Goal: Task Accomplishment & Management: Complete application form

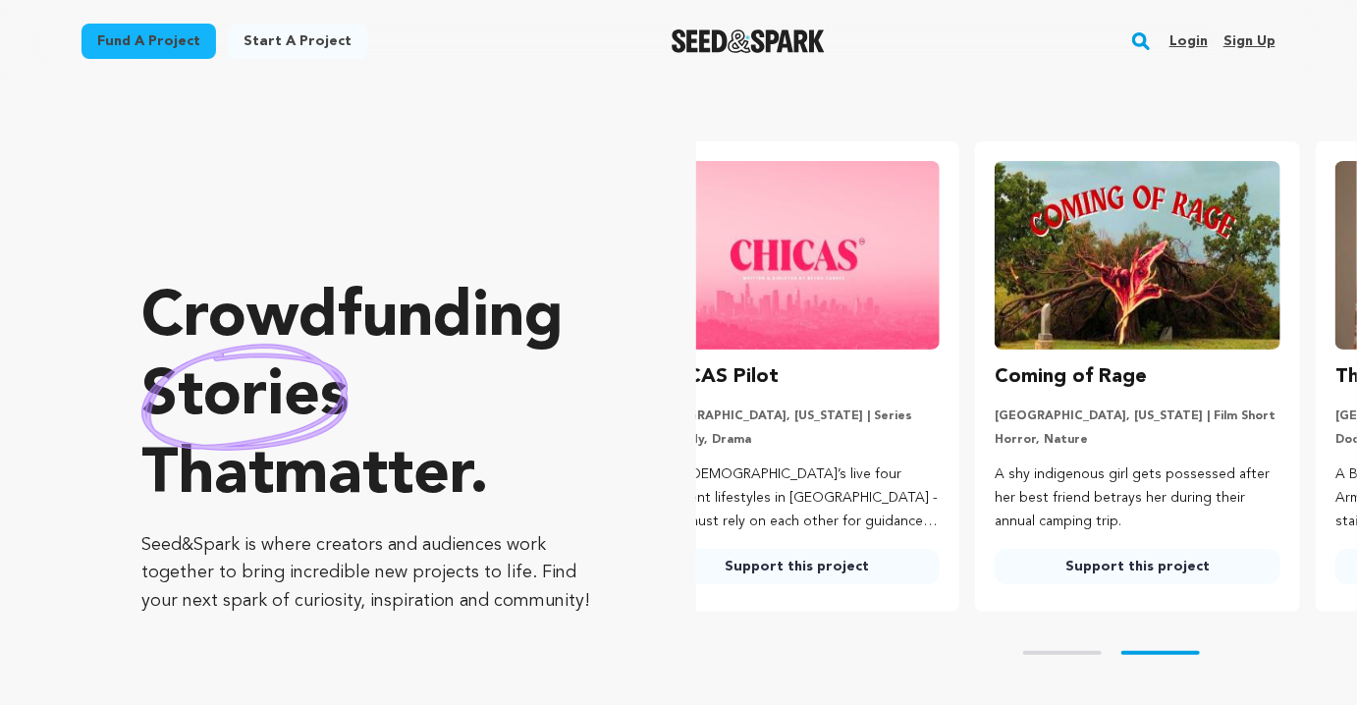
click at [1252, 42] on link "Sign up" at bounding box center [1249, 41] width 52 height 31
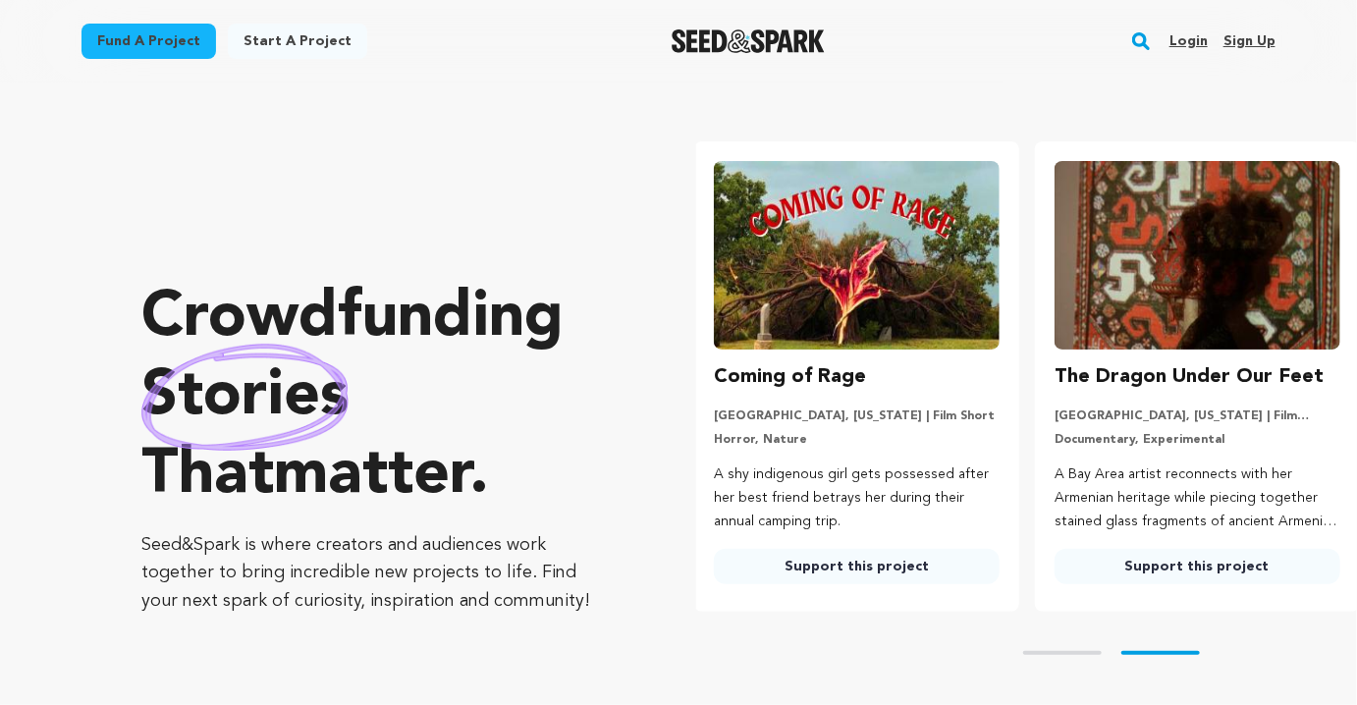
scroll to position [0, 355]
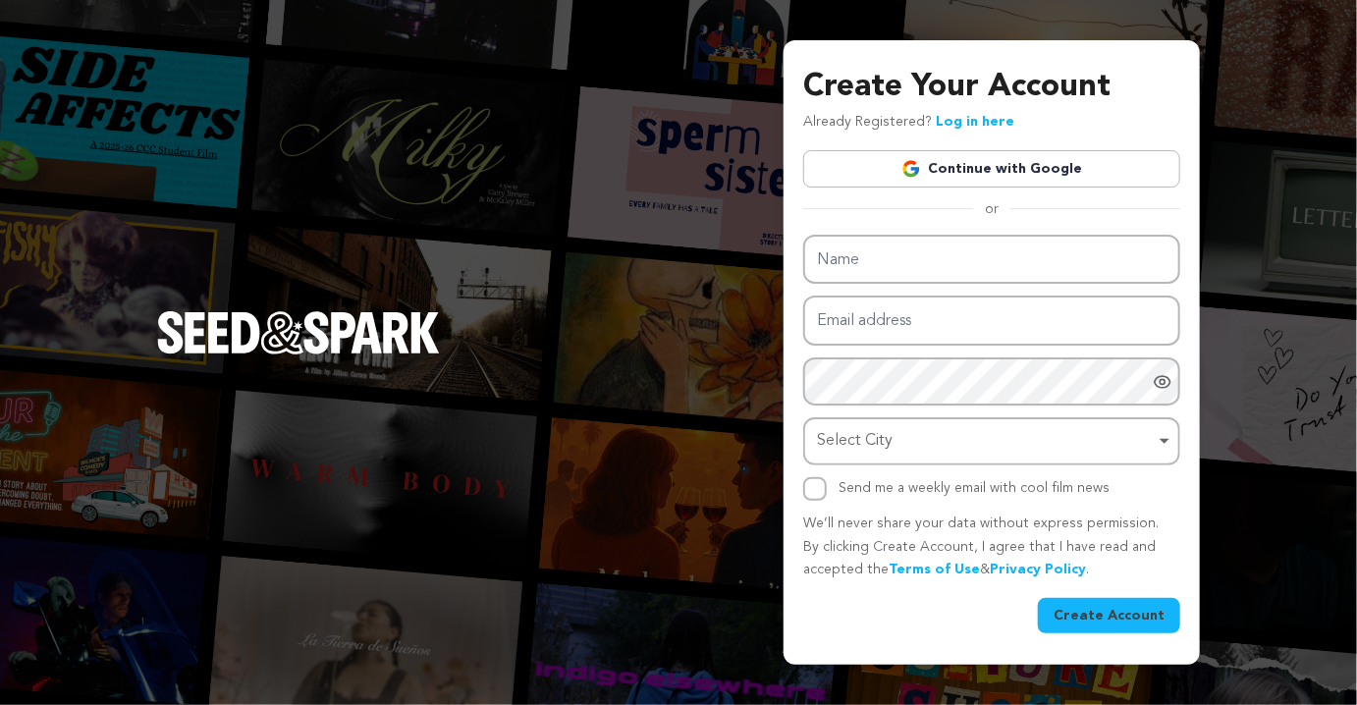
click at [1014, 162] on link "Continue with Google" at bounding box center [991, 168] width 377 height 37
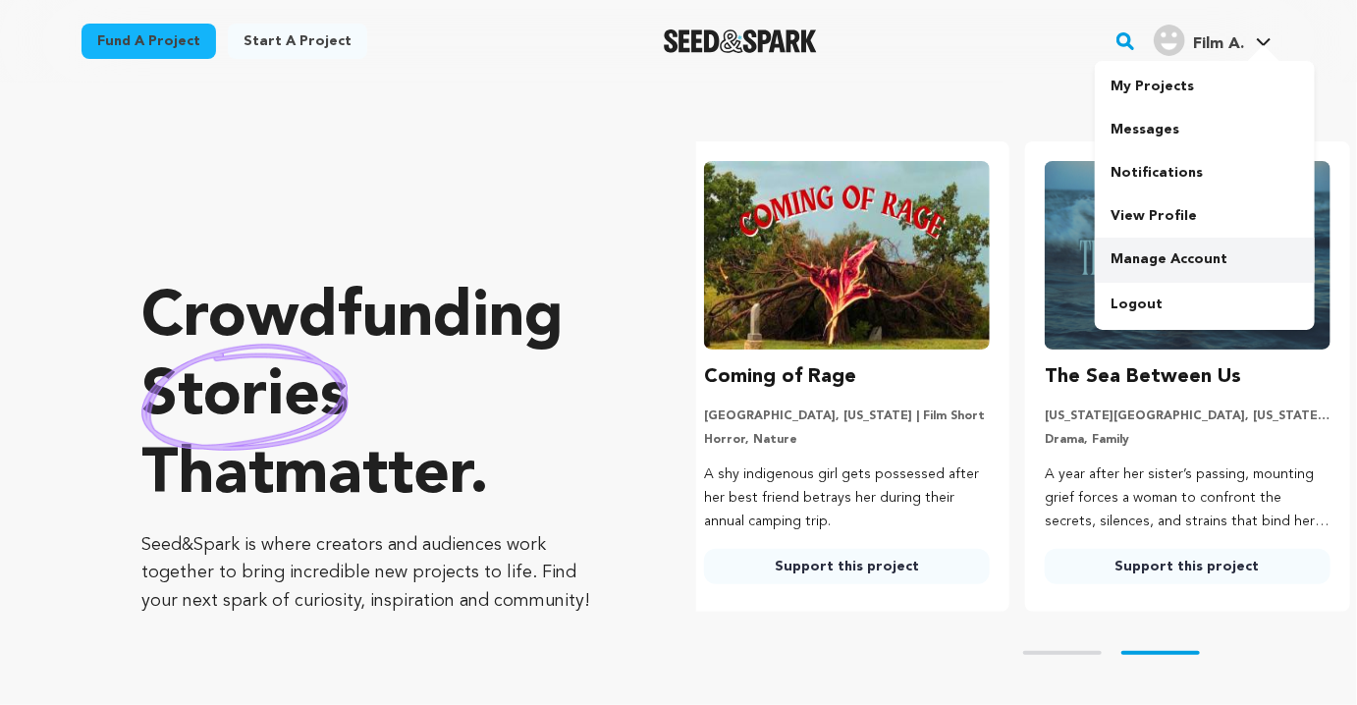
scroll to position [0, 355]
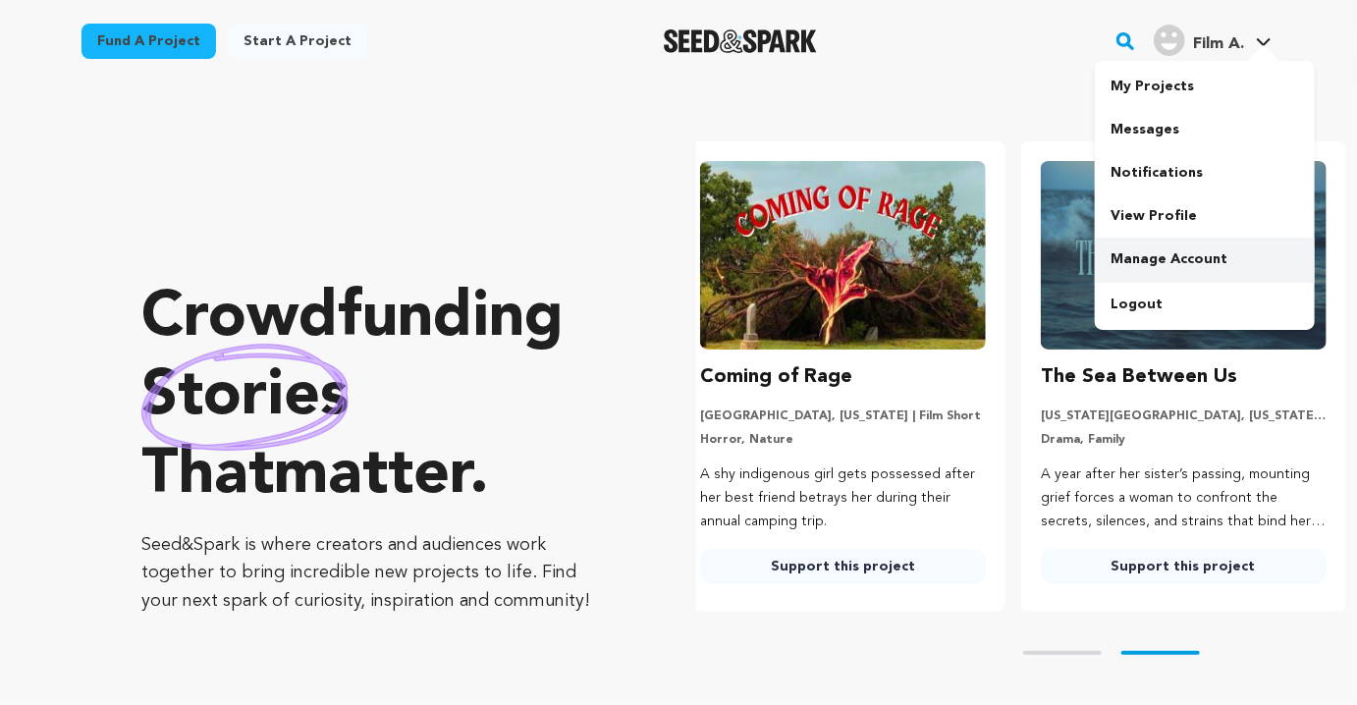
click at [1154, 251] on link "Manage Account" at bounding box center [1205, 259] width 220 height 43
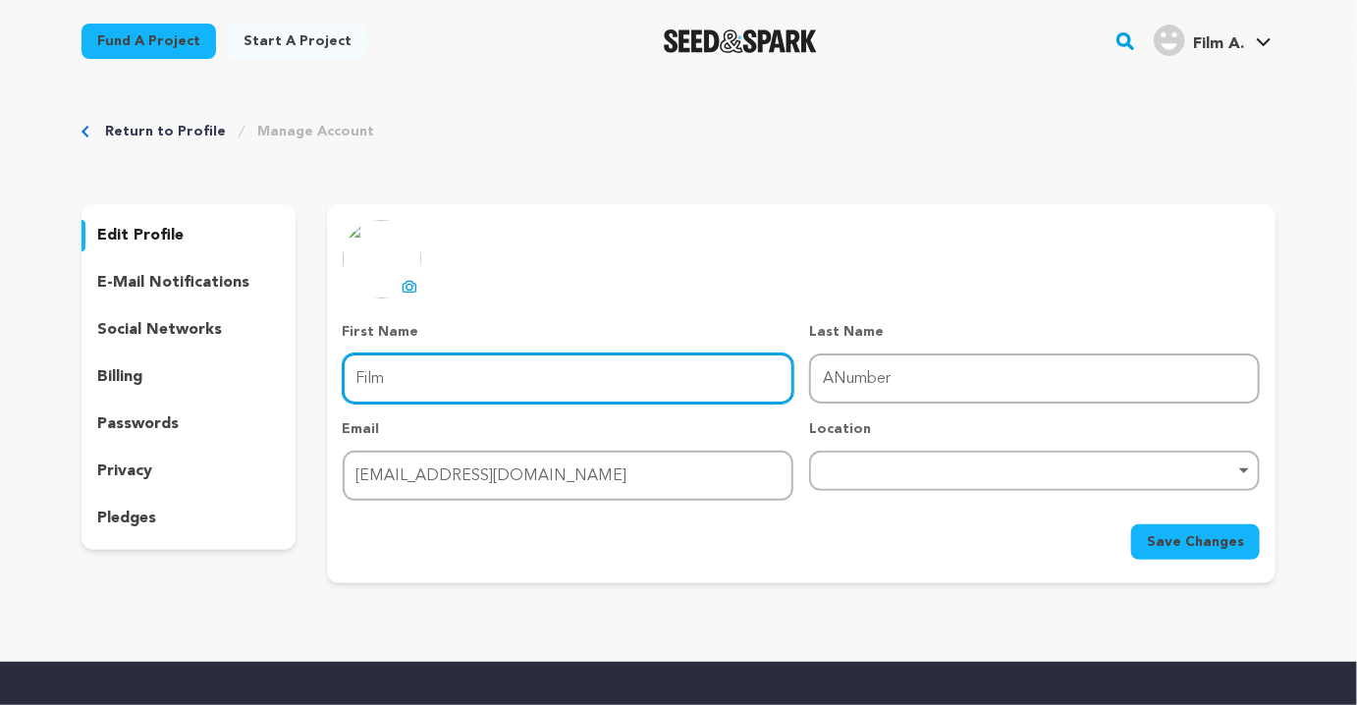
click at [438, 370] on input "Film" at bounding box center [568, 378] width 451 height 50
type input "A"
type input "Alien Registration Number"
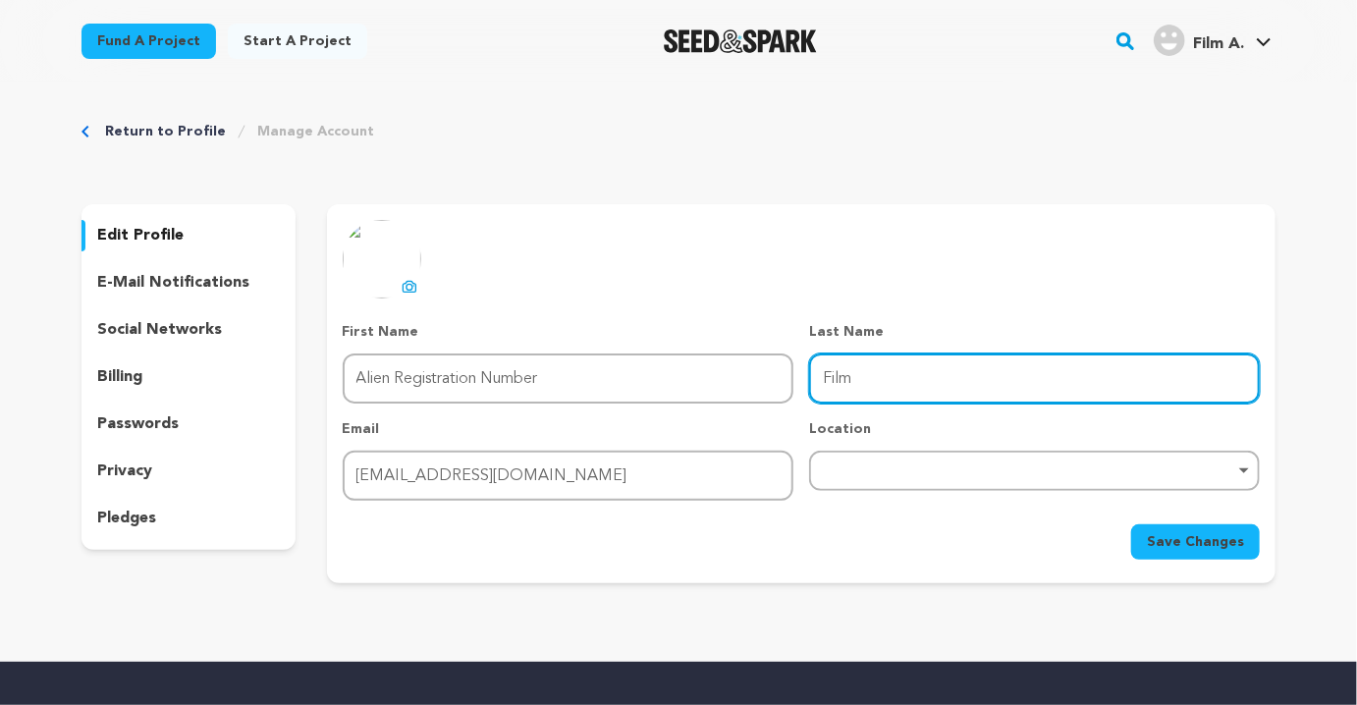
click at [861, 477] on div "Remove item" at bounding box center [1034, 471] width 451 height 40
type input "Film"
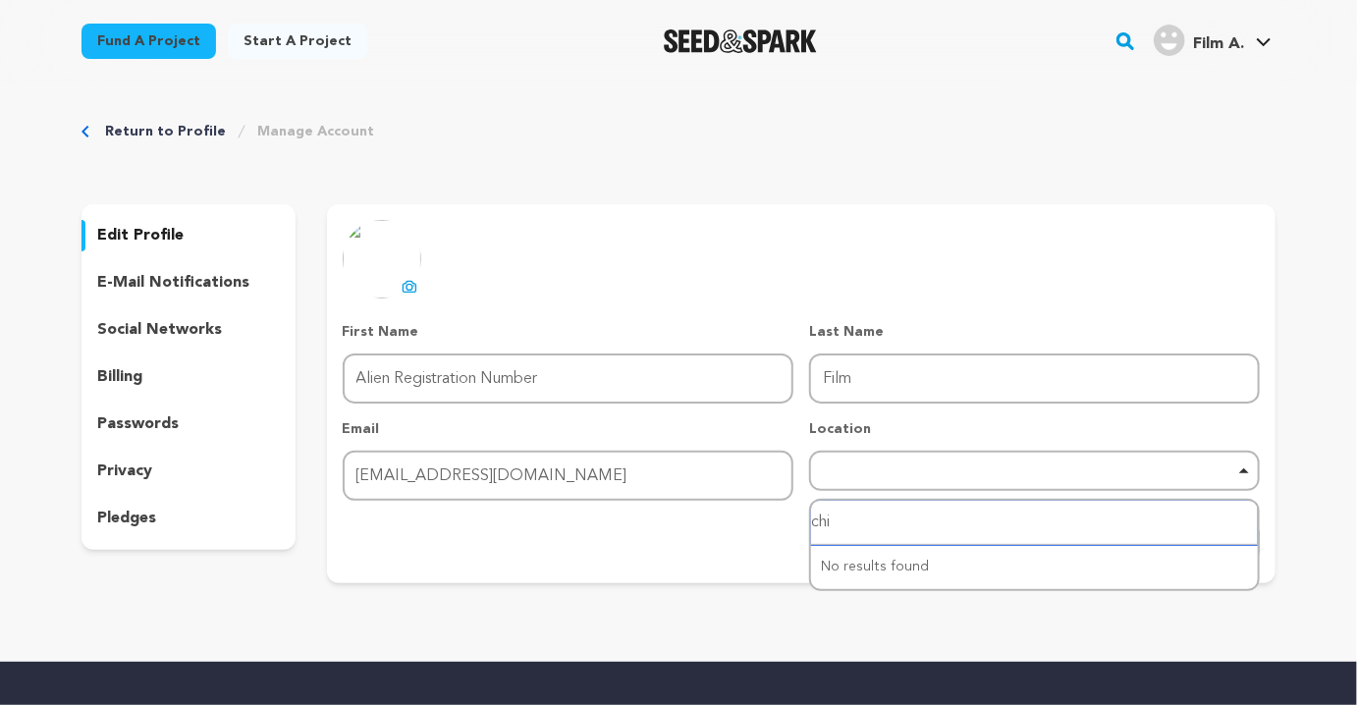
type input "chic"
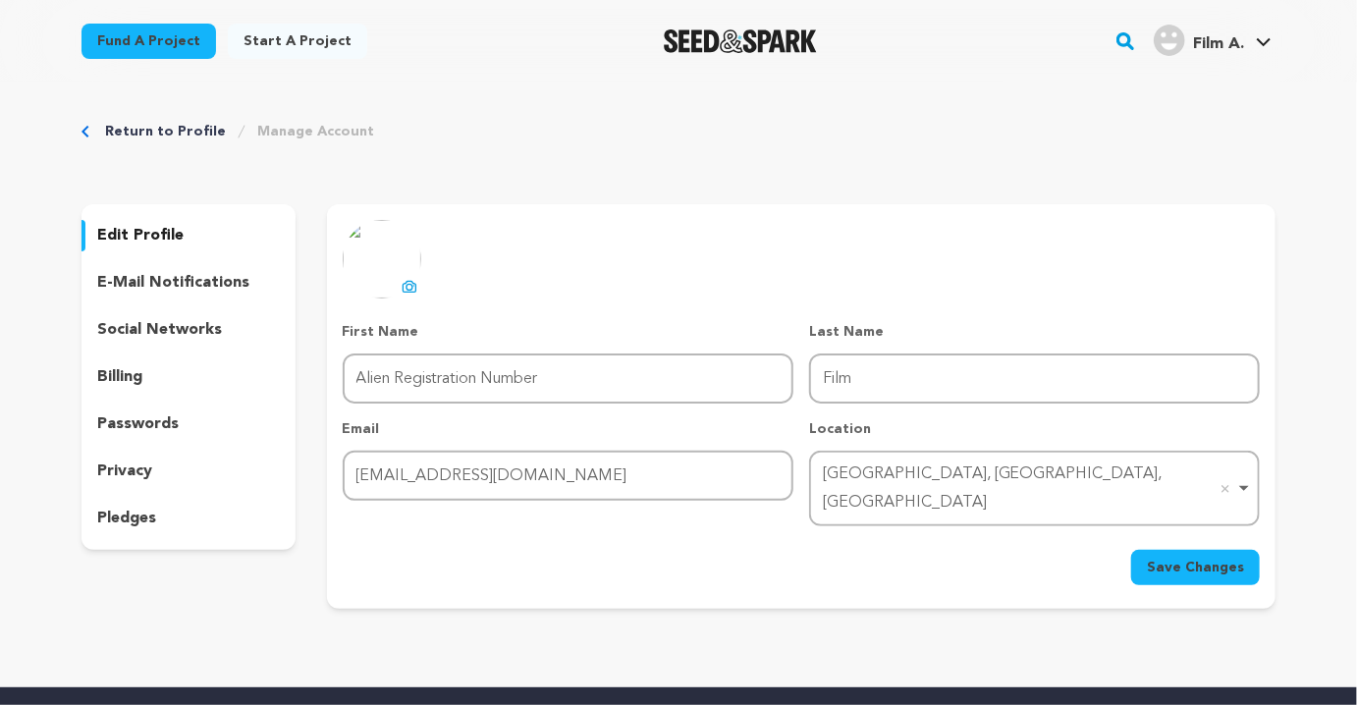
click at [1225, 550] on button "Save Changes" at bounding box center [1195, 567] width 129 height 35
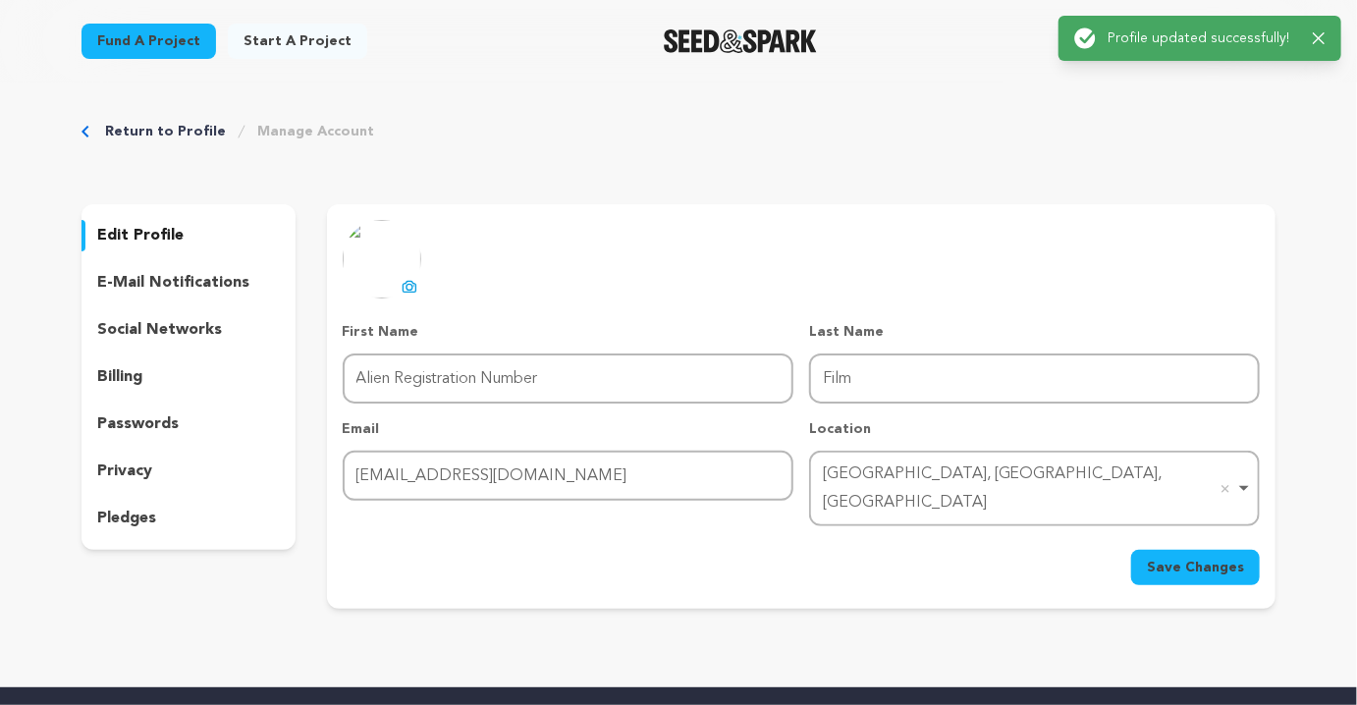
click at [408, 288] on icon at bounding box center [410, 287] width 16 height 16
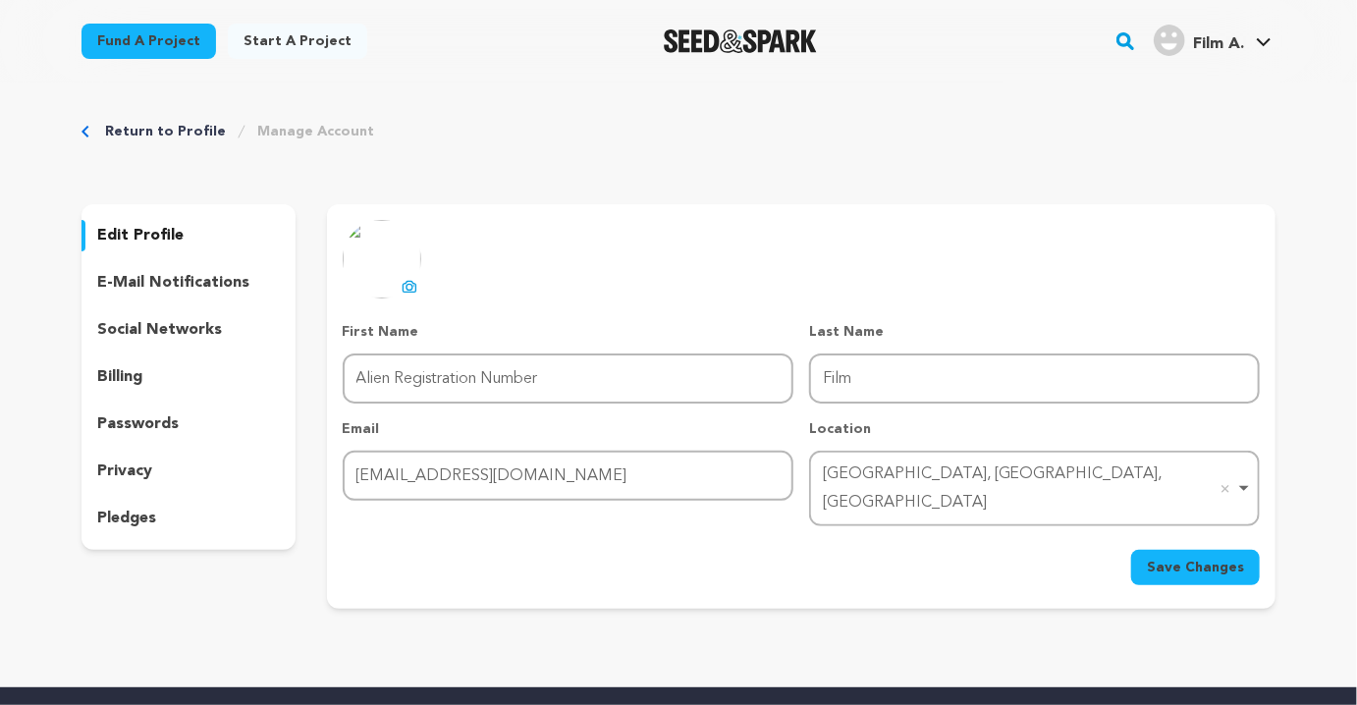
click at [387, 283] on img at bounding box center [382, 259] width 79 height 79
click at [405, 286] on icon at bounding box center [410, 287] width 16 height 16
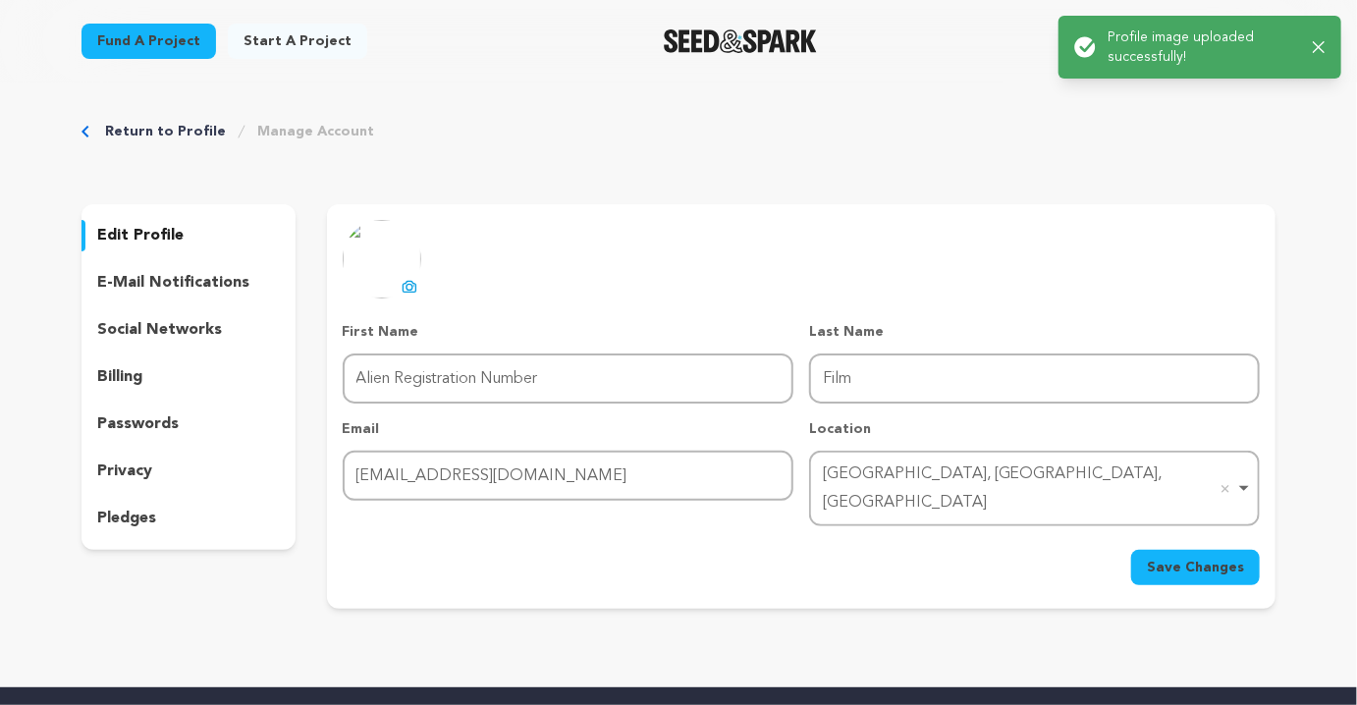
click at [1180, 554] on button "Save Changes" at bounding box center [1195, 567] width 129 height 35
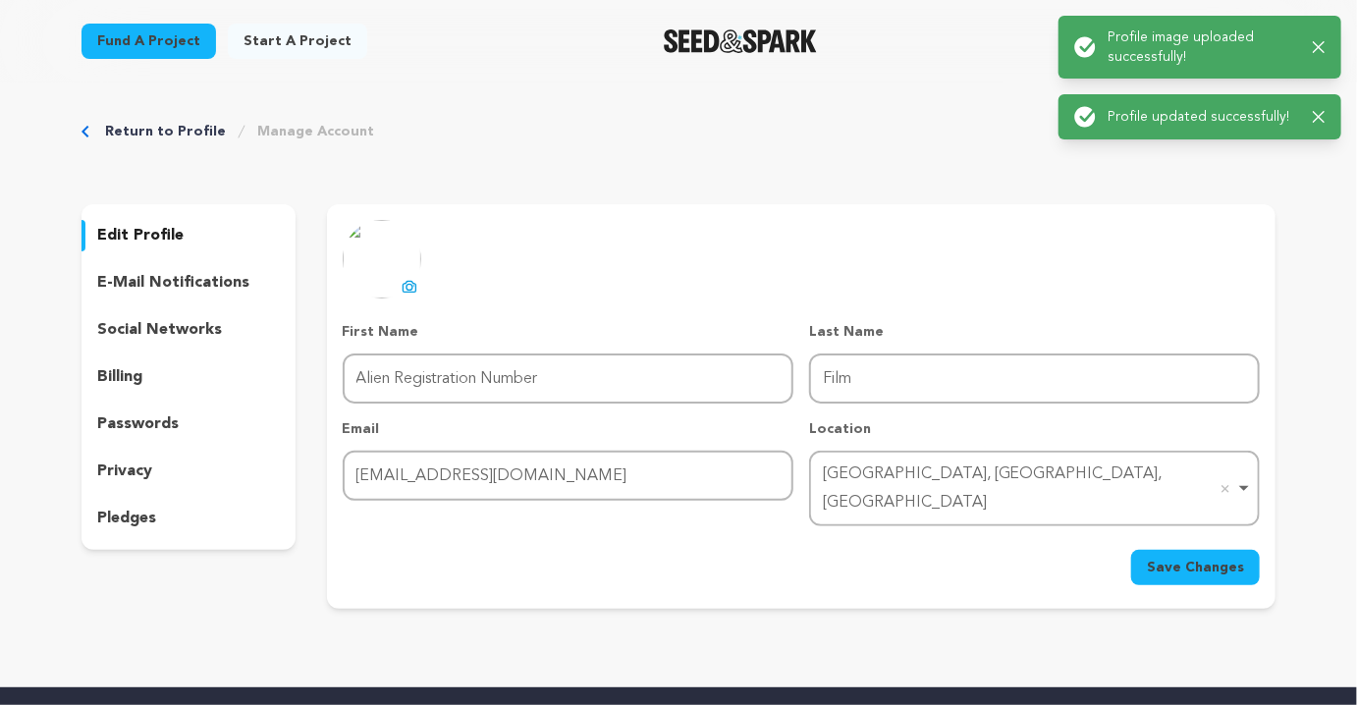
click at [136, 286] on p "e-mail notifications" at bounding box center [173, 283] width 152 height 24
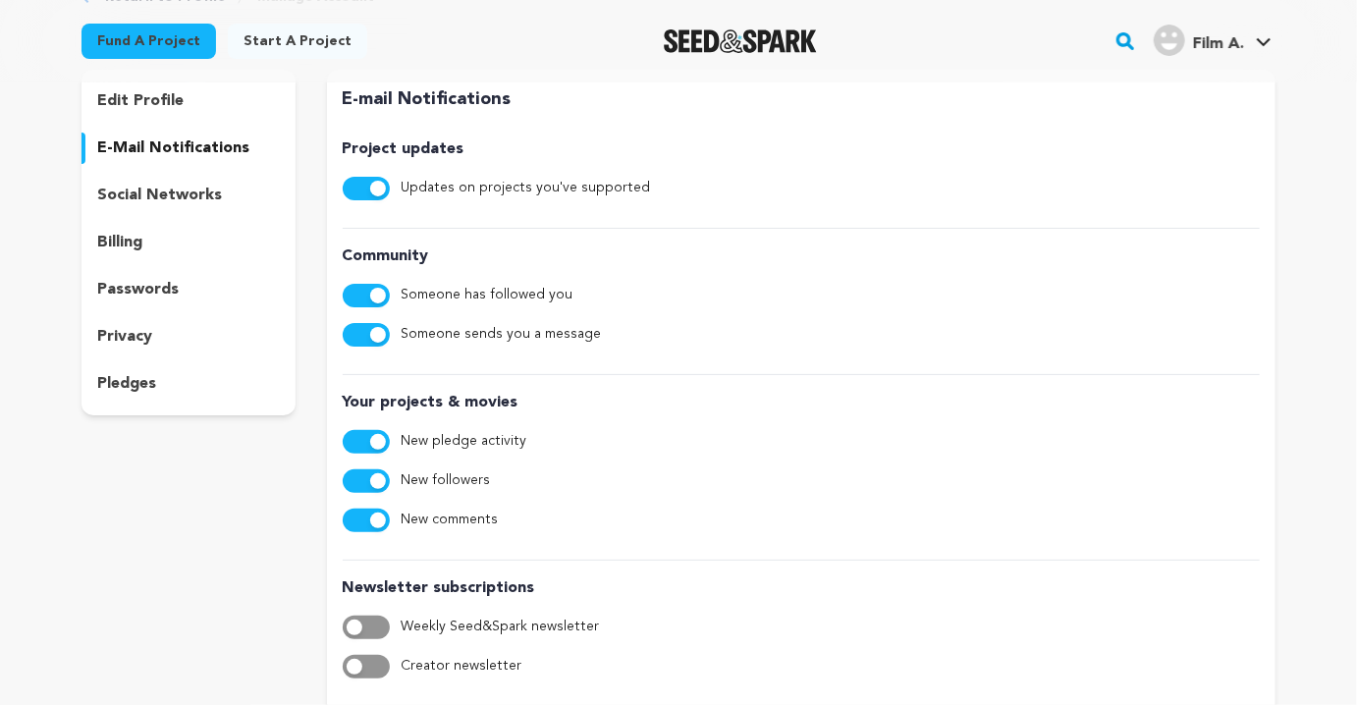
scroll to position [130, 0]
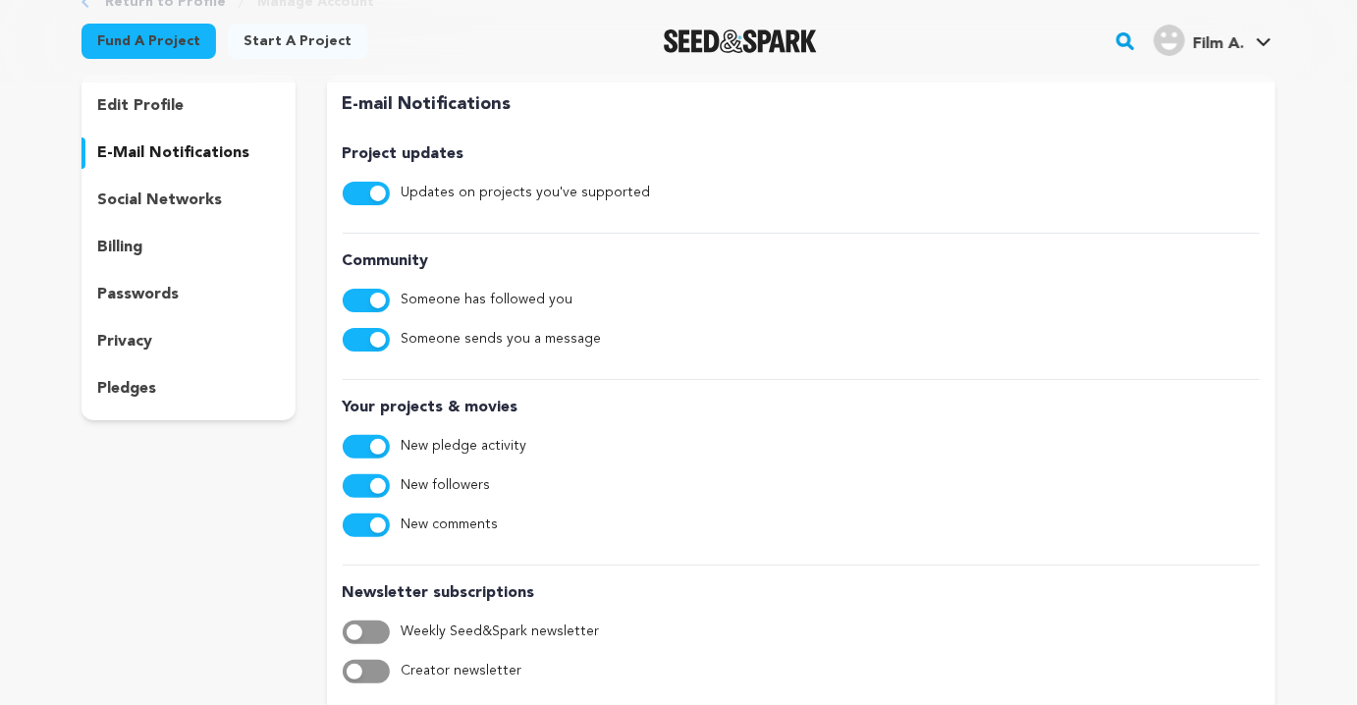
click at [117, 203] on p "social networks" at bounding box center [159, 201] width 125 height 24
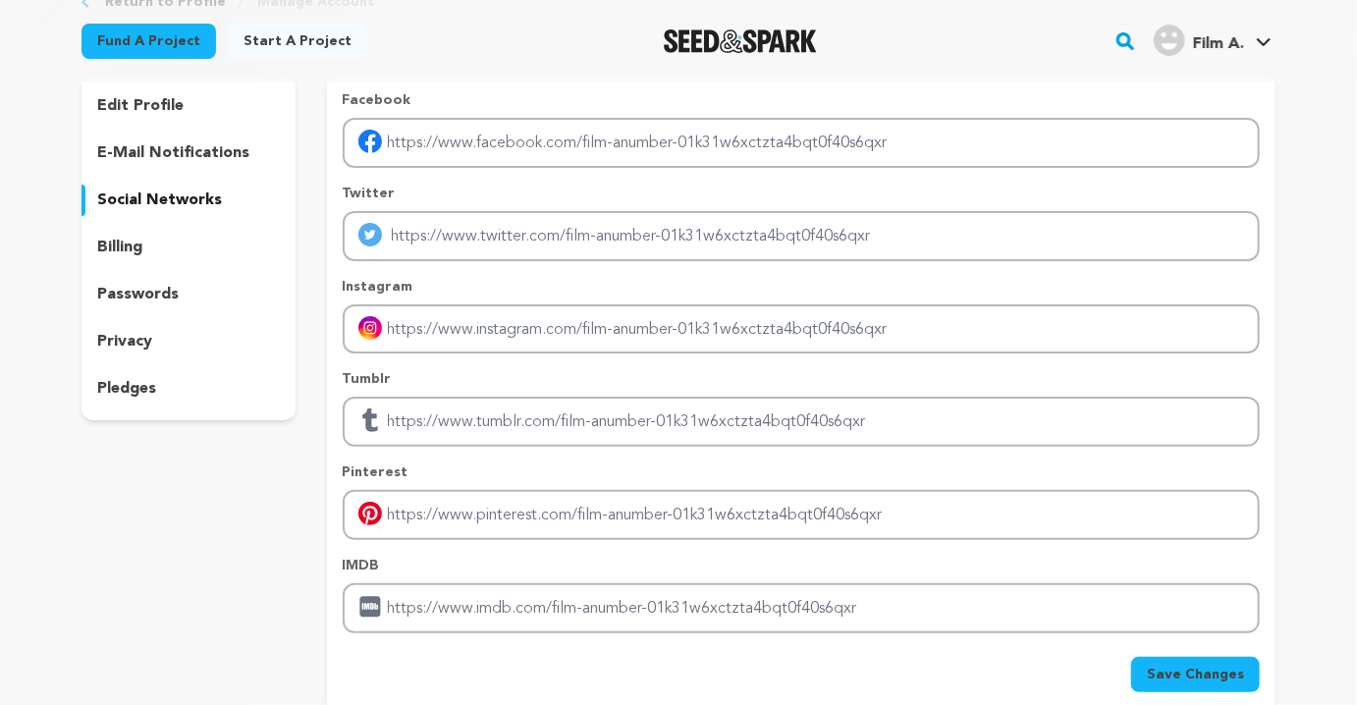
click at [121, 239] on p "billing" at bounding box center [119, 248] width 45 height 24
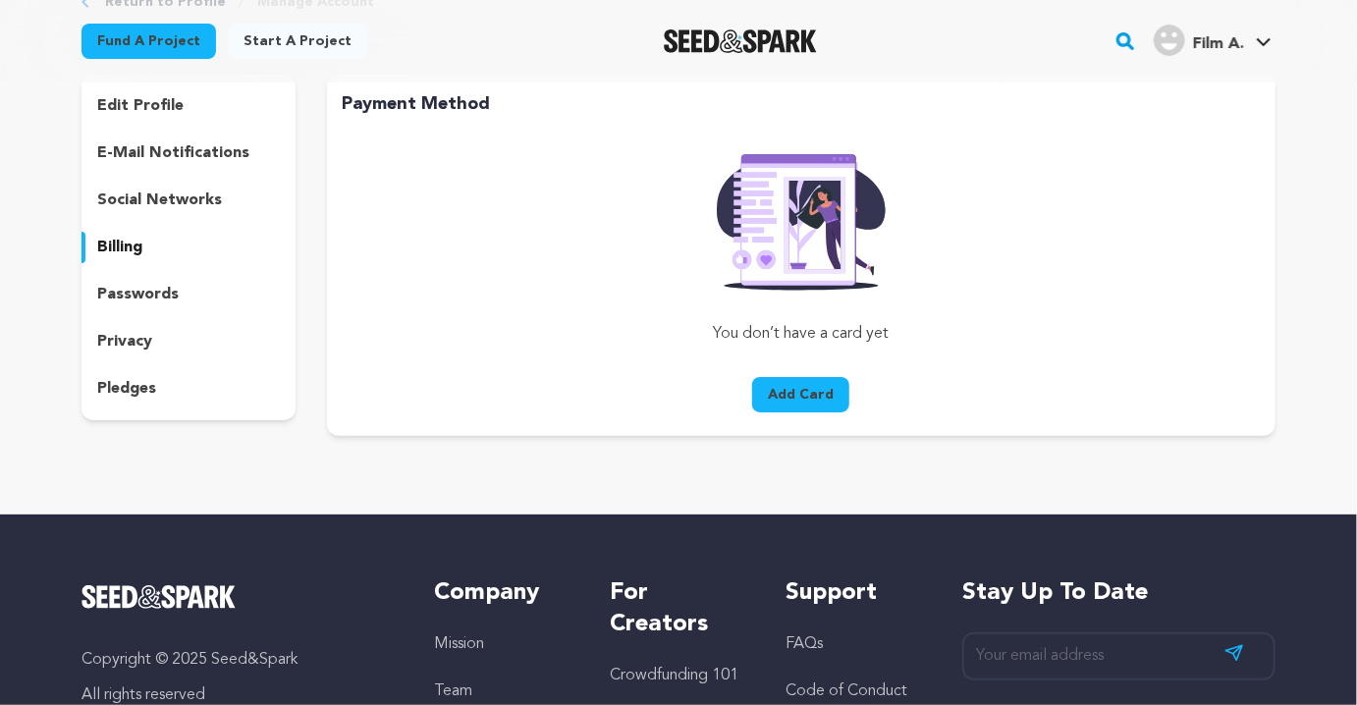
click at [129, 200] on p "social networks" at bounding box center [159, 201] width 125 height 24
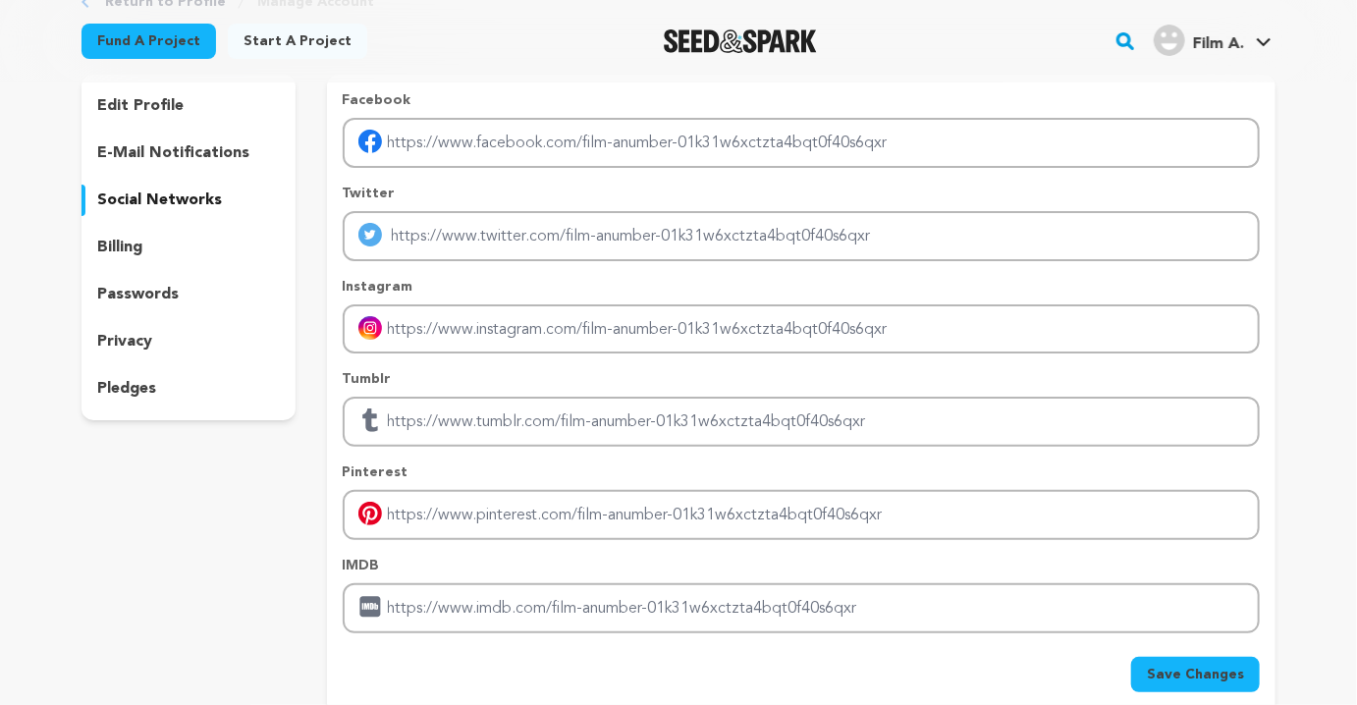
click at [123, 248] on p "billing" at bounding box center [119, 248] width 45 height 24
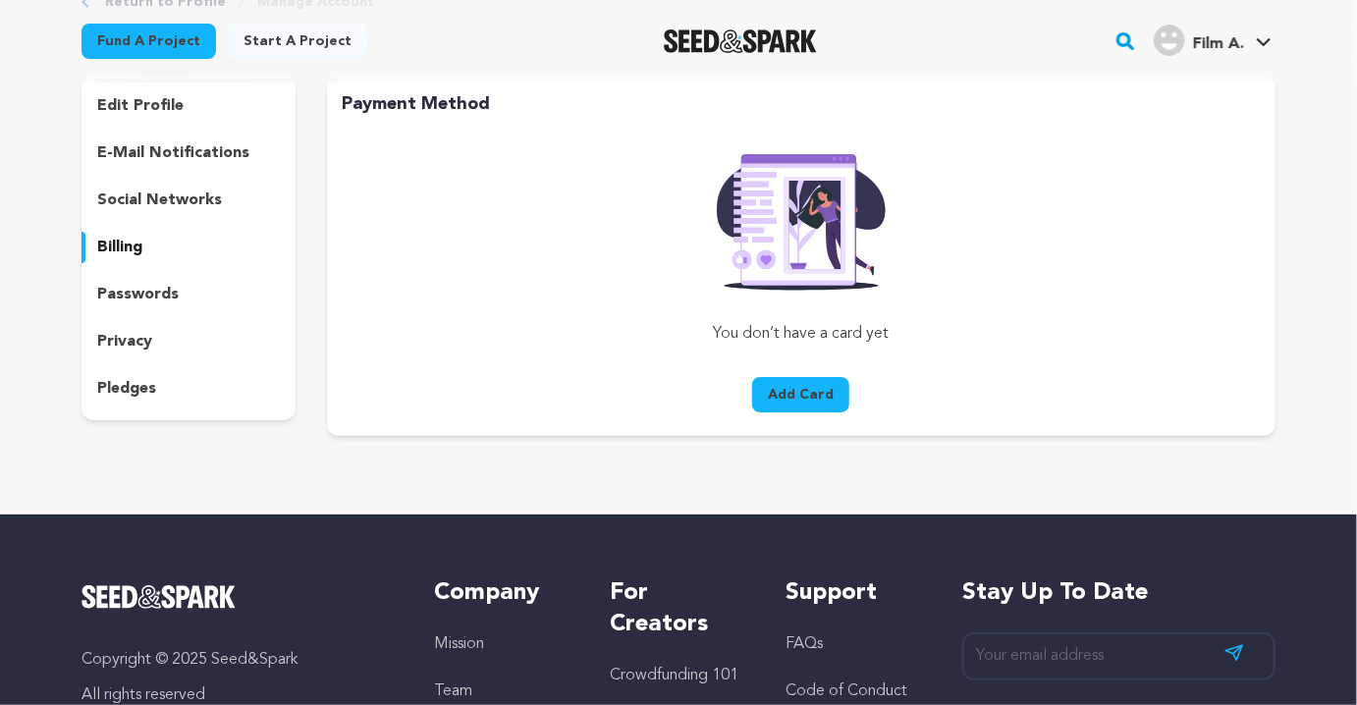
click at [154, 293] on p "passwords" at bounding box center [138, 295] width 82 height 24
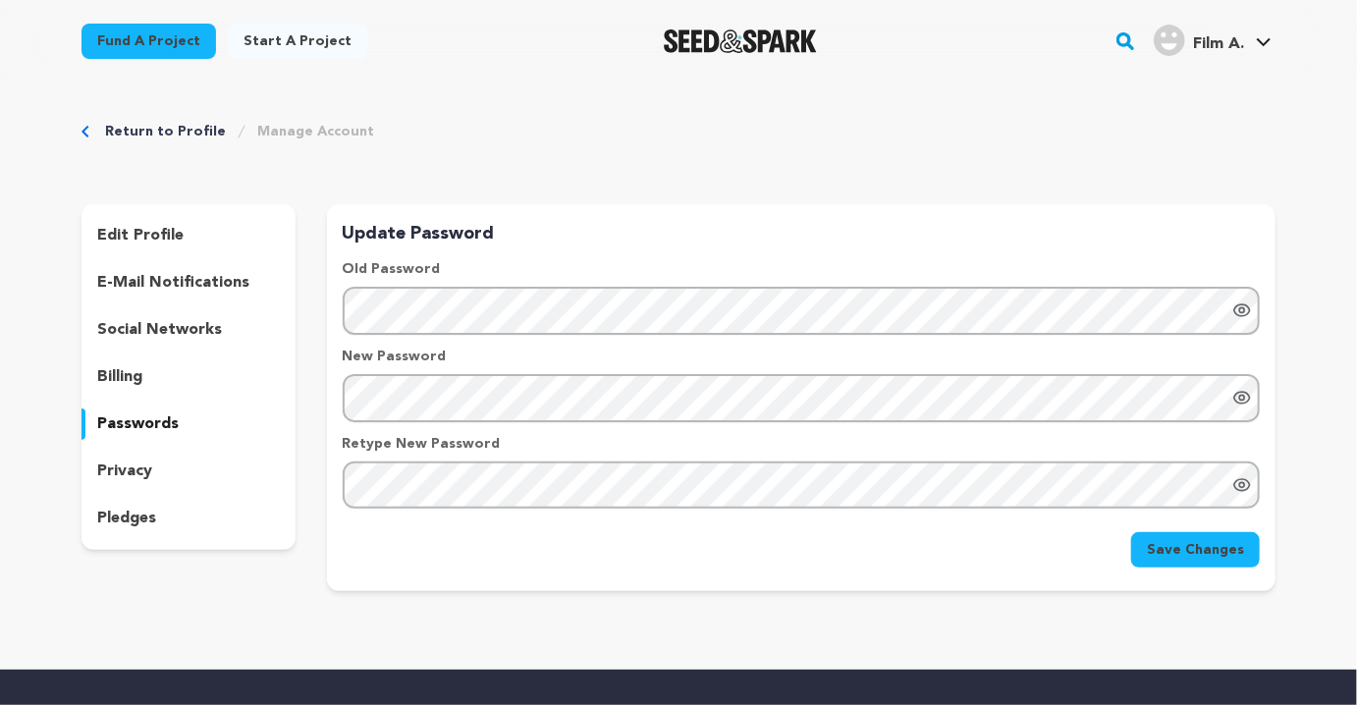
click at [160, 138] on link "Return to Profile" at bounding box center [165, 132] width 121 height 20
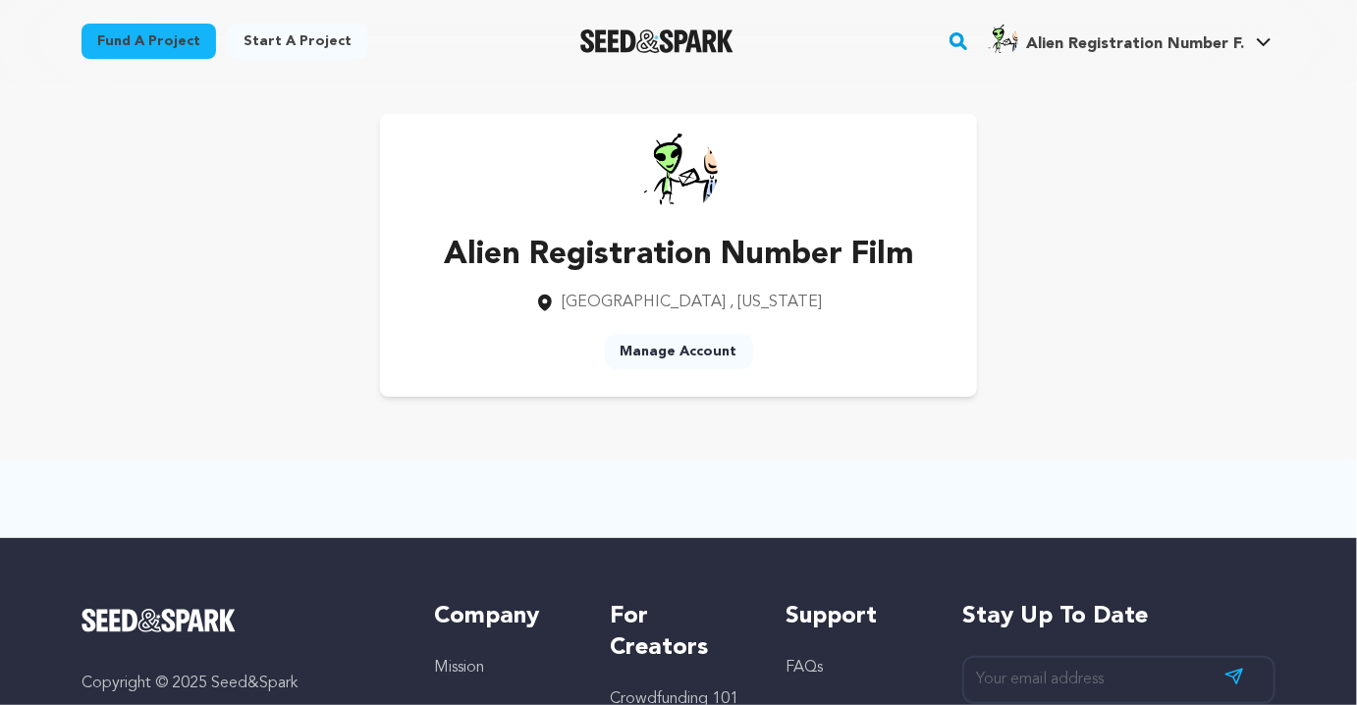
click at [312, 55] on link "Start a project" at bounding box center [297, 41] width 139 height 35
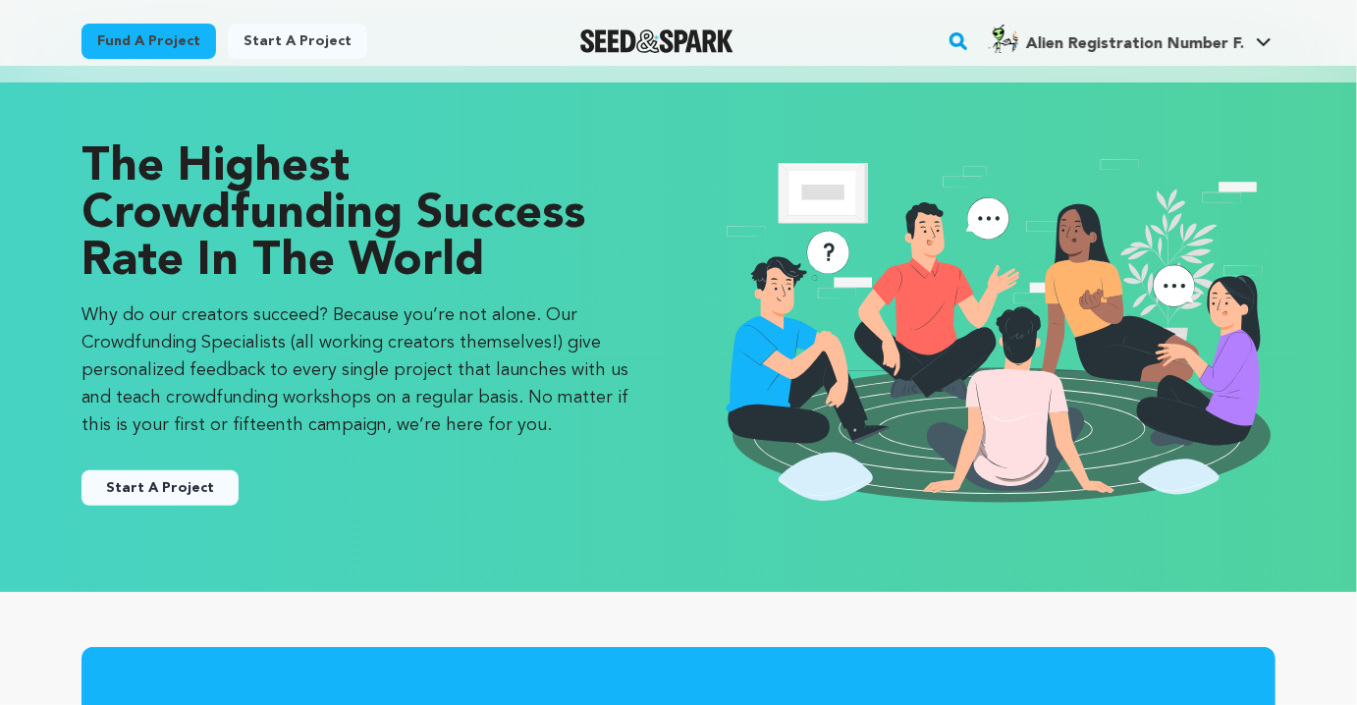
scroll to position [27, 0]
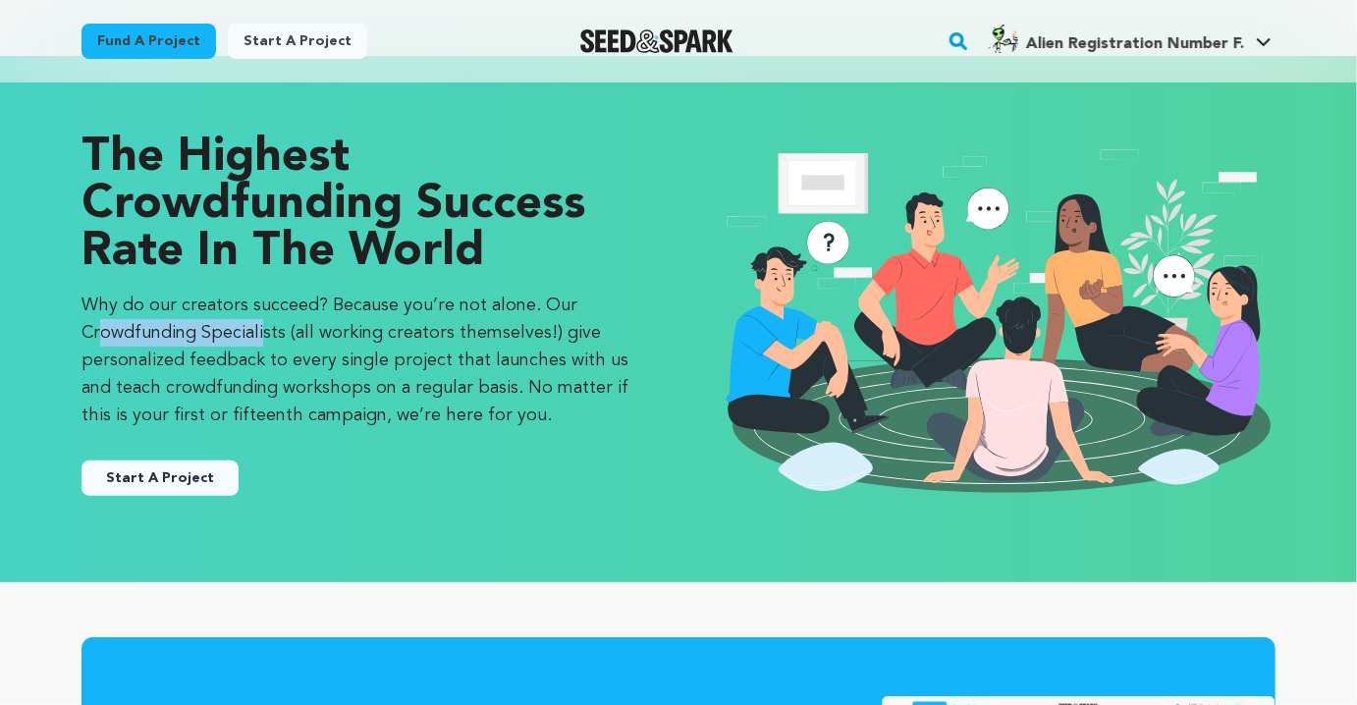
drag, startPoint x: 354, startPoint y: 304, endPoint x: 507, endPoint y: 300, distance: 152.2
click at [507, 300] on p "Why do our creators succeed? Because you’re not alone. Our Crowdfunding Special…" at bounding box center [361, 360] width 558 height 137
click at [453, 441] on div "The Highest Crowdfunding Success Rate in the World Why do our creators succeed?…" at bounding box center [361, 319] width 558 height 369
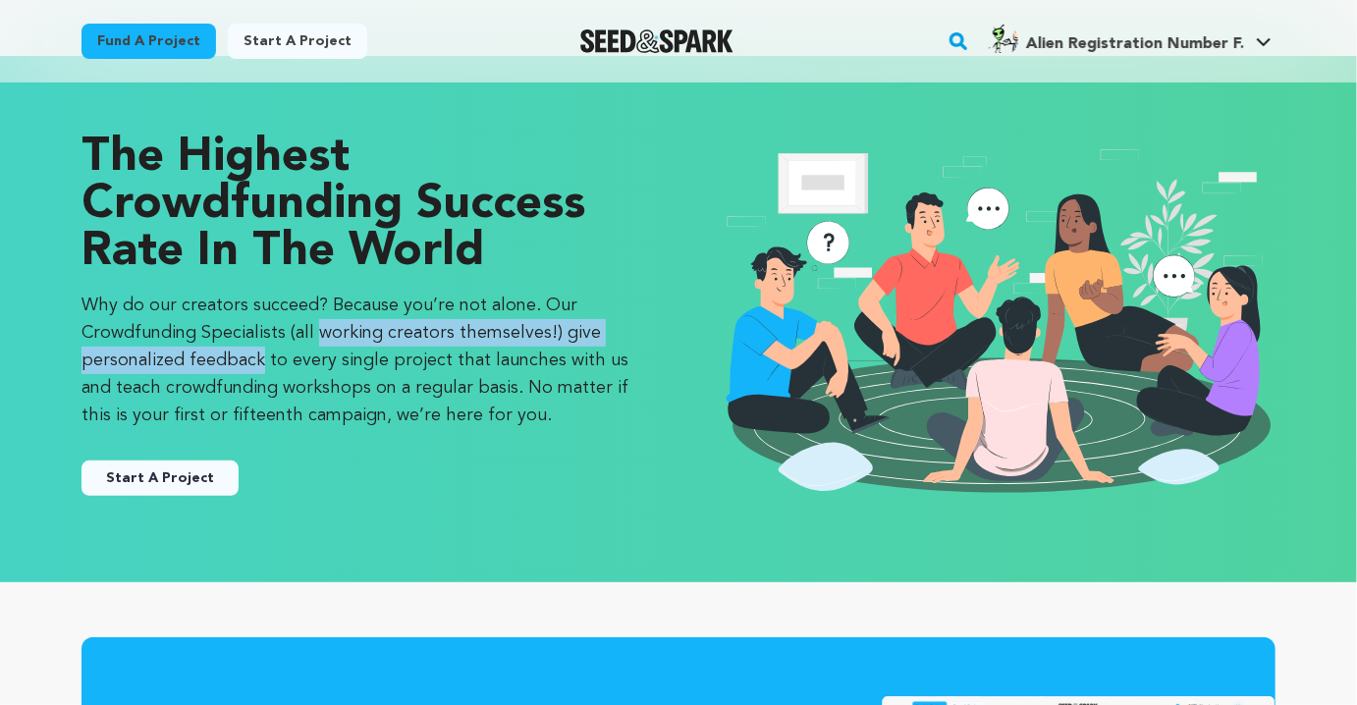
drag, startPoint x: 299, startPoint y: 333, endPoint x: 534, endPoint y: 338, distance: 234.7
click at [534, 338] on p "Why do our creators succeed? Because you’re not alone. Our Crowdfunding Special…" at bounding box center [361, 360] width 558 height 137
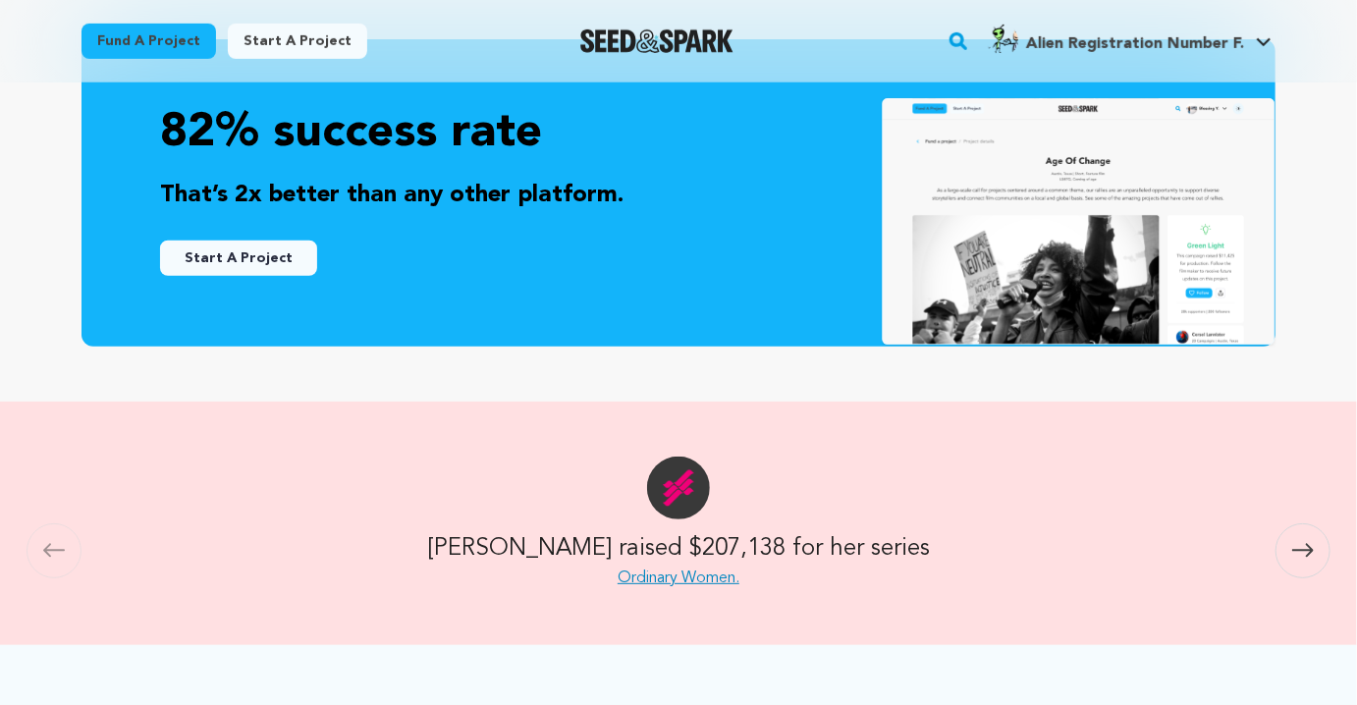
scroll to position [629, 0]
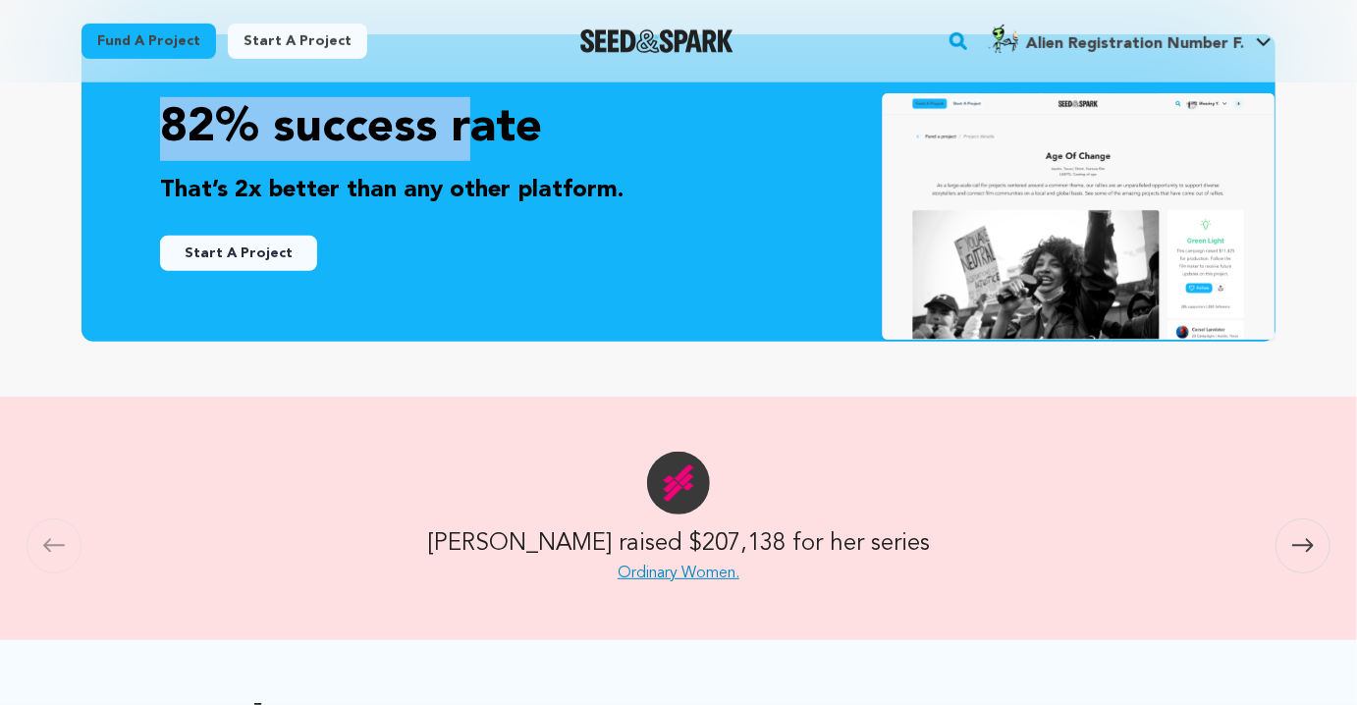
drag, startPoint x: 104, startPoint y: 118, endPoint x: 473, endPoint y: 101, distance: 369.6
click at [473, 101] on div "82% success rate That’s 2x better than any other platform. Start A Project" at bounding box center [679, 187] width 1194 height 307
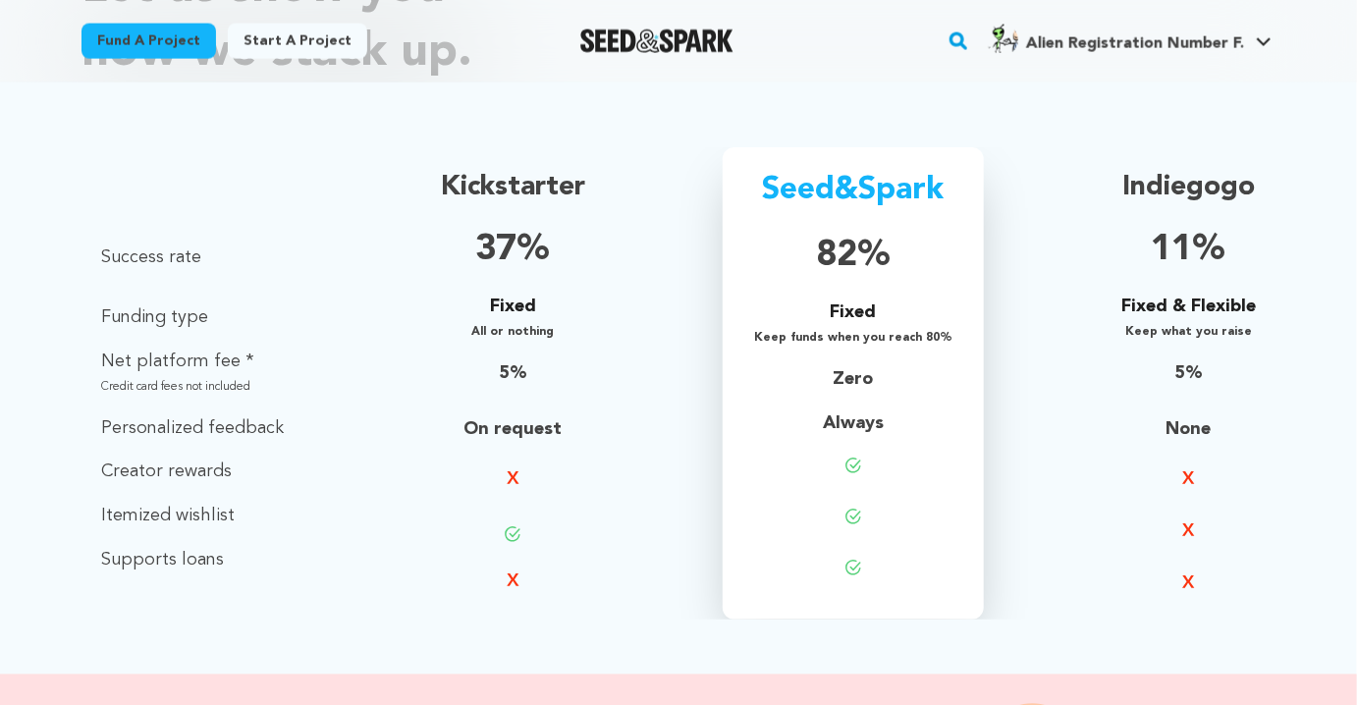
scroll to position [1370, 0]
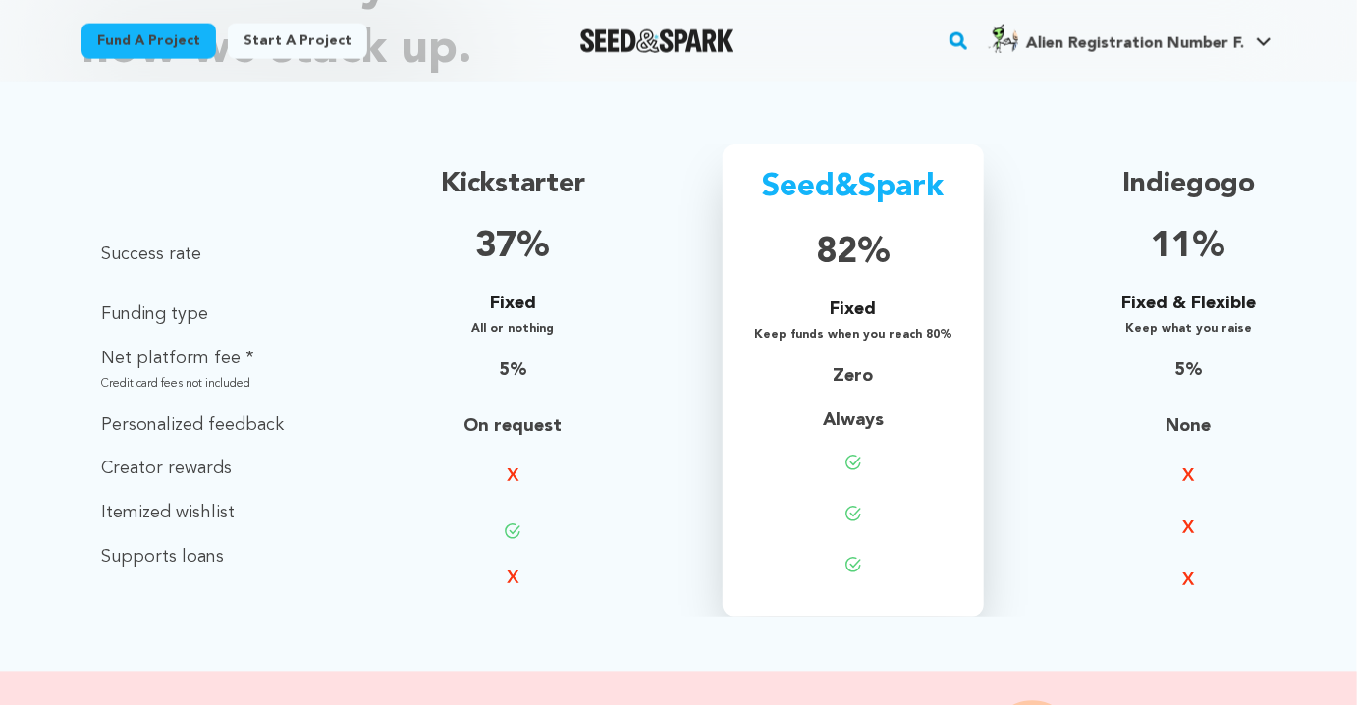
click at [140, 513] on p "Itemized wishlist" at bounding box center [192, 513] width 183 height 28
drag, startPoint x: 100, startPoint y: 567, endPoint x: 241, endPoint y: 567, distance: 140.4
click at [241, 567] on p "Supports loans" at bounding box center [192, 557] width 183 height 28
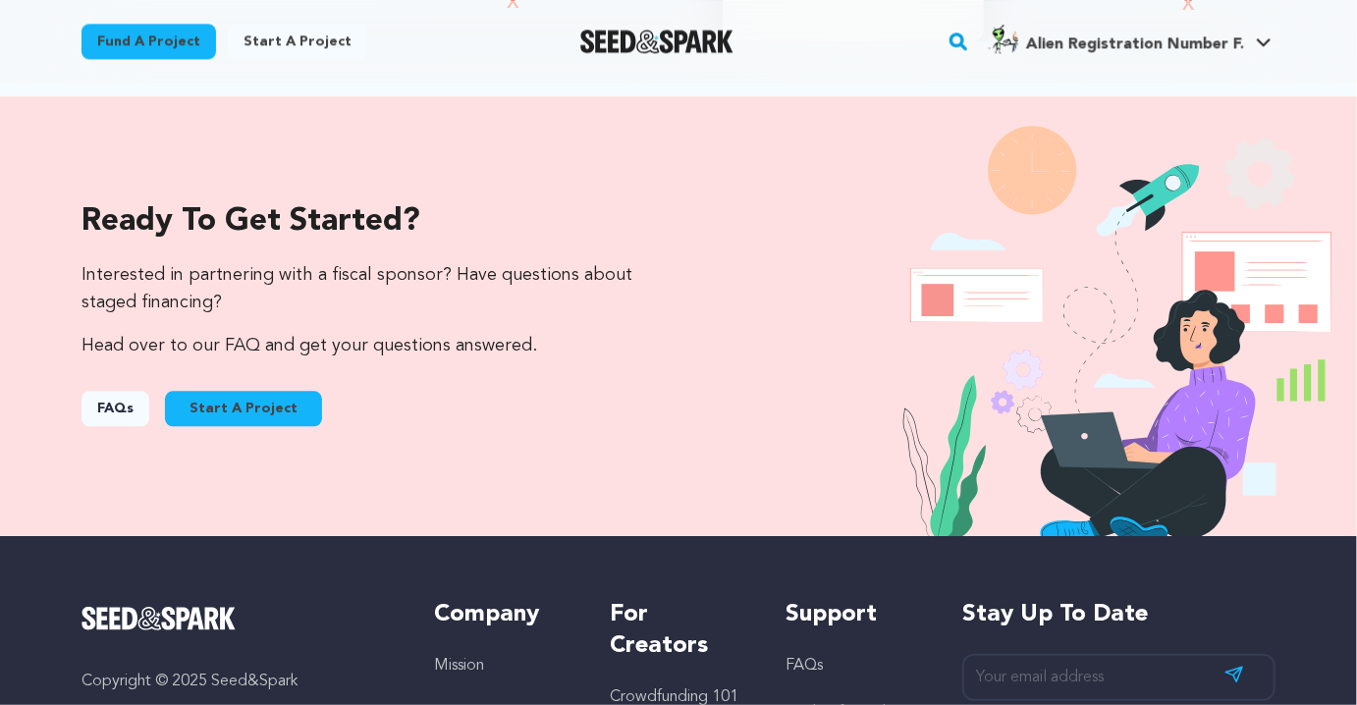
scroll to position [1950, 0]
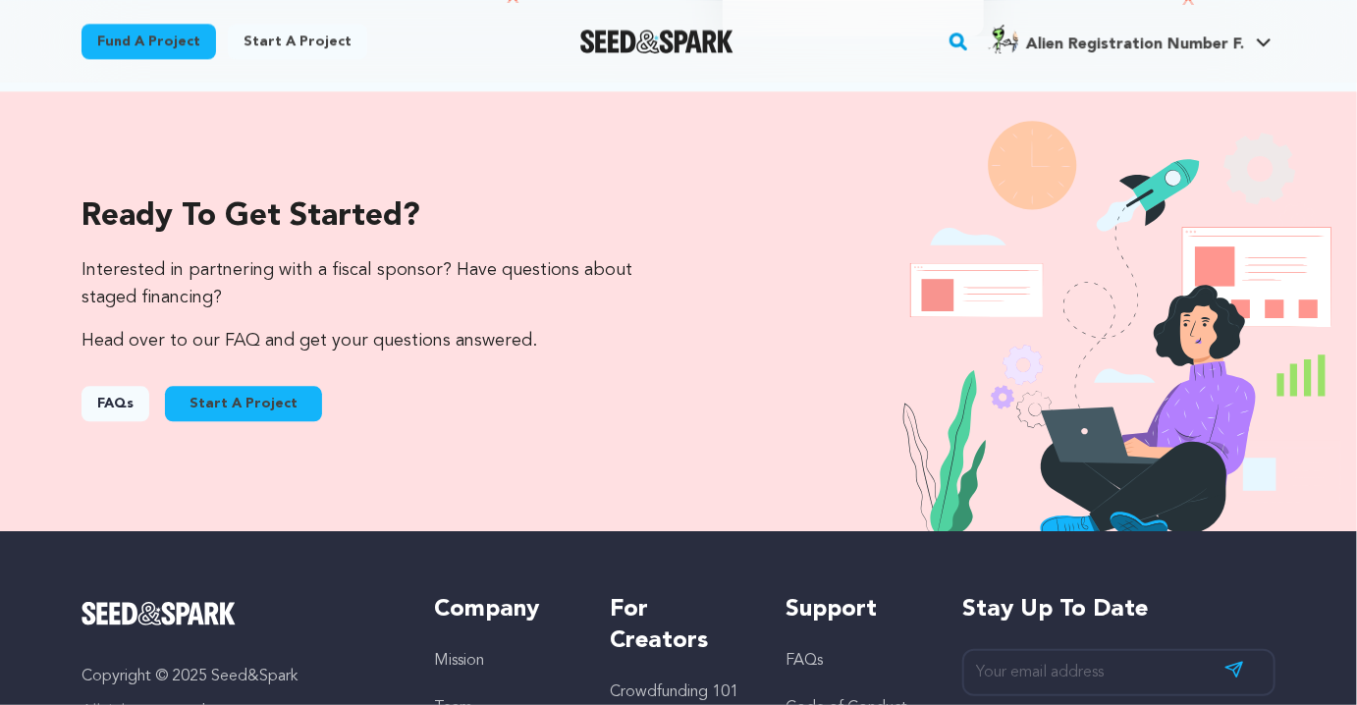
click at [207, 409] on button "Start A Project" at bounding box center [243, 403] width 157 height 35
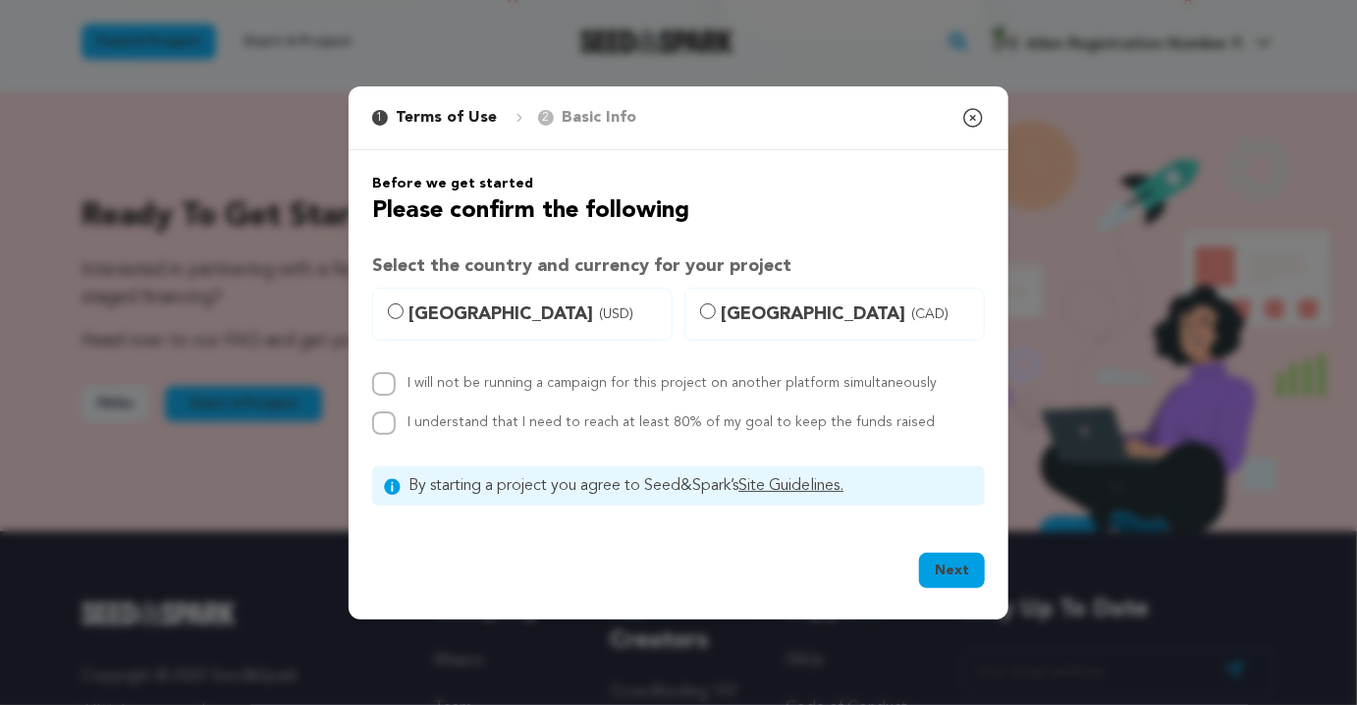
click at [451, 314] on span "United States (USD)" at bounding box center [533, 313] width 251 height 27
click at [404, 314] on input "United States (USD)" at bounding box center [396, 311] width 16 height 16
radio input "true"
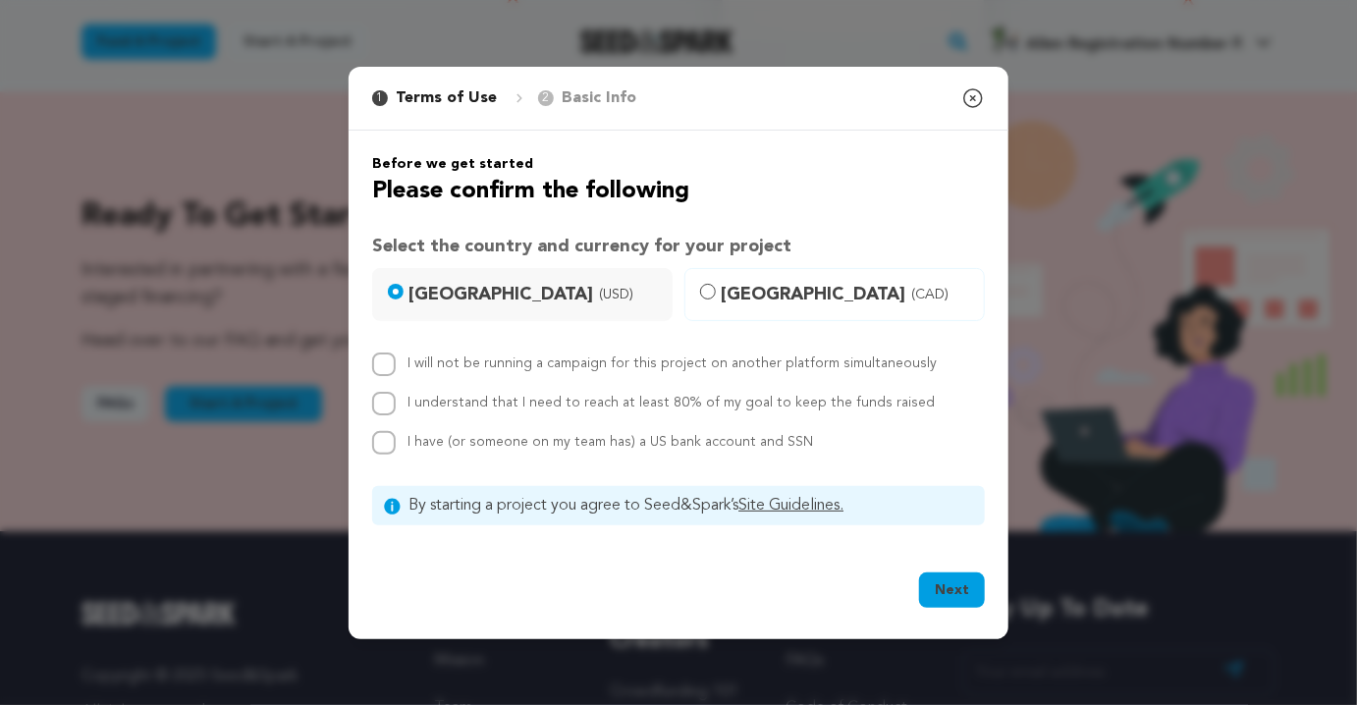
click at [762, 362] on label "I will not be running a campaign for this project on another platform simultane…" at bounding box center [672, 363] width 529 height 14
click at [396, 362] on input "I will not be running a campaign for this project on another platform simultane…" at bounding box center [384, 365] width 24 height 24
checkbox input "true"
click at [835, 406] on label "I understand that I need to reach at least 80% of my goal to keep the funds rai…" at bounding box center [671, 403] width 527 height 14
click at [396, 406] on input "I understand that I need to reach at least 80% of my goal to keep the funds rai…" at bounding box center [384, 404] width 24 height 24
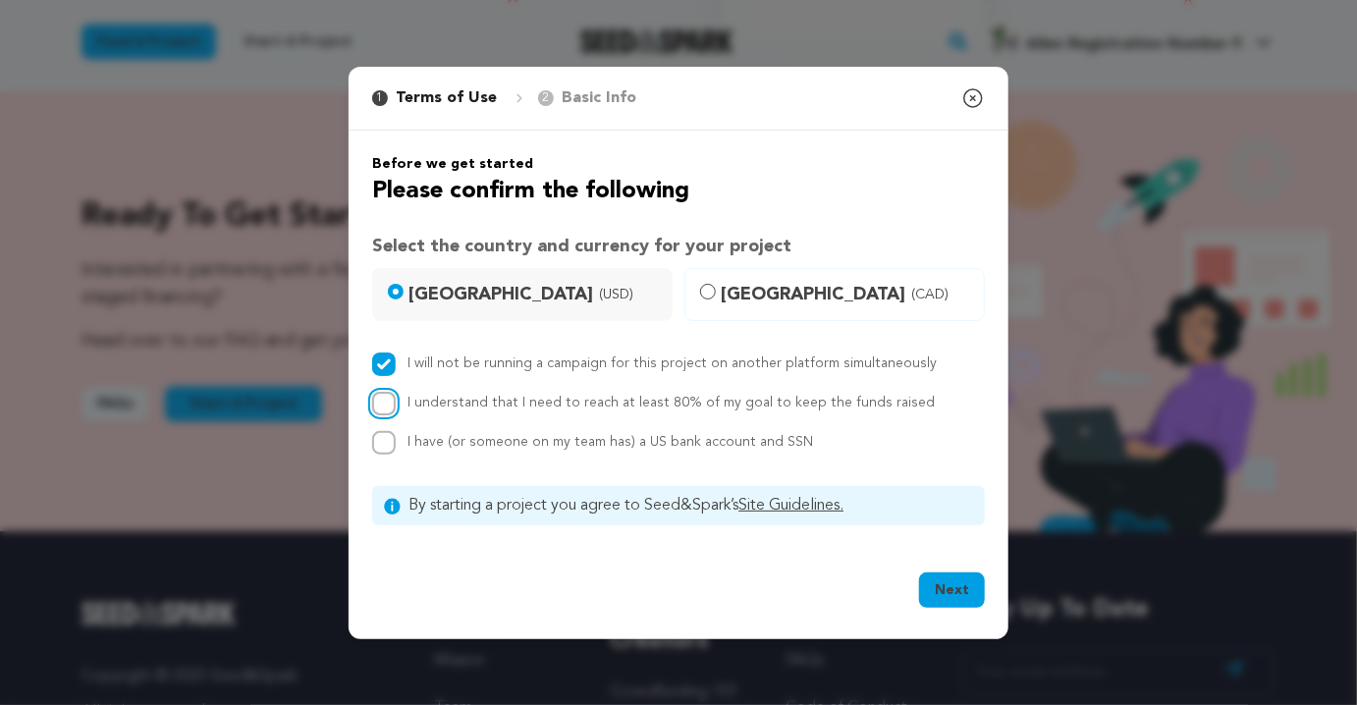
checkbox input "true"
click at [571, 447] on span "I have (or someone on my team has) a US bank account and SSN" at bounding box center [611, 442] width 406 height 14
click at [396, 447] on input "I have (or someone on my team has) a US bank account and SSN" at bounding box center [384, 443] width 24 height 24
checkbox input "true"
drag, startPoint x: 919, startPoint y: 408, endPoint x: 375, endPoint y: 395, distance: 544.2
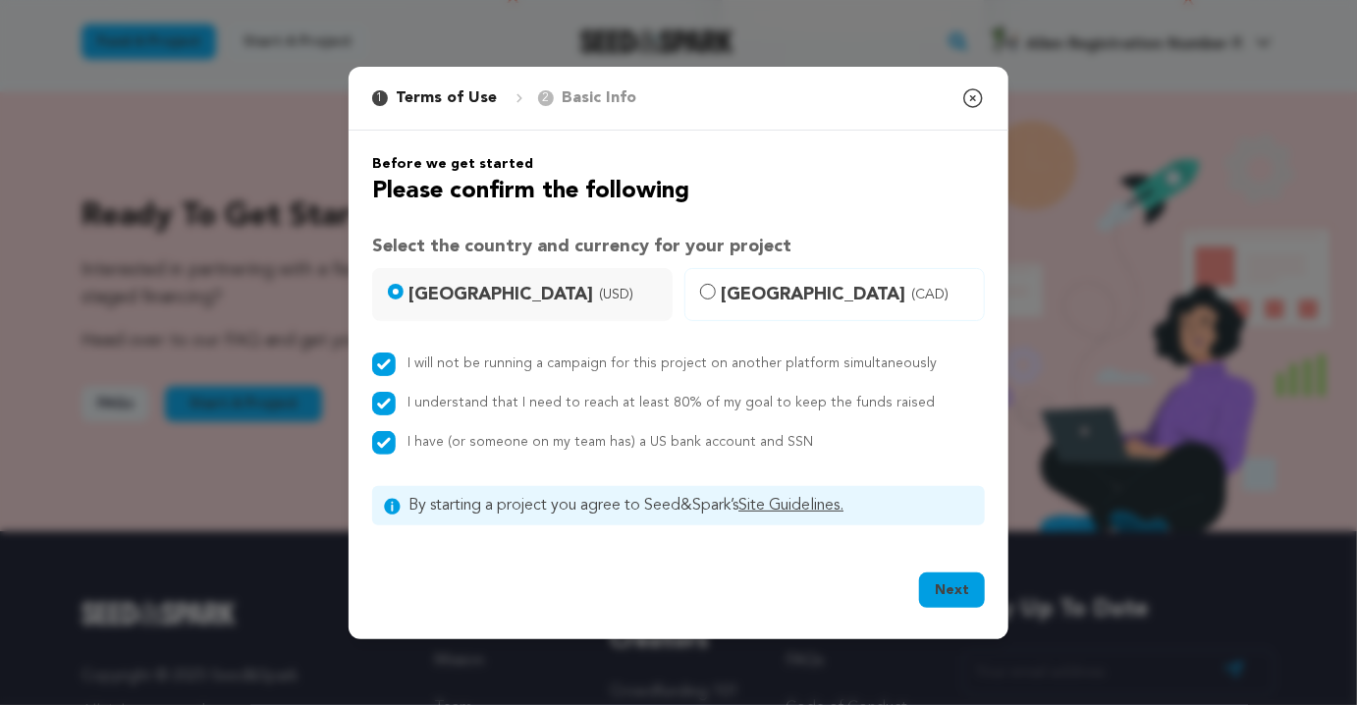
click at [375, 395] on div "I understand that I need to reach at least 80% of my goal to keep the funds rai…" at bounding box center [678, 404] width 613 height 24
copy div "I understand that I need to reach at least 80% of my goal to keep the funds rai…"
click at [957, 588] on button "Next" at bounding box center [952, 589] width 66 height 35
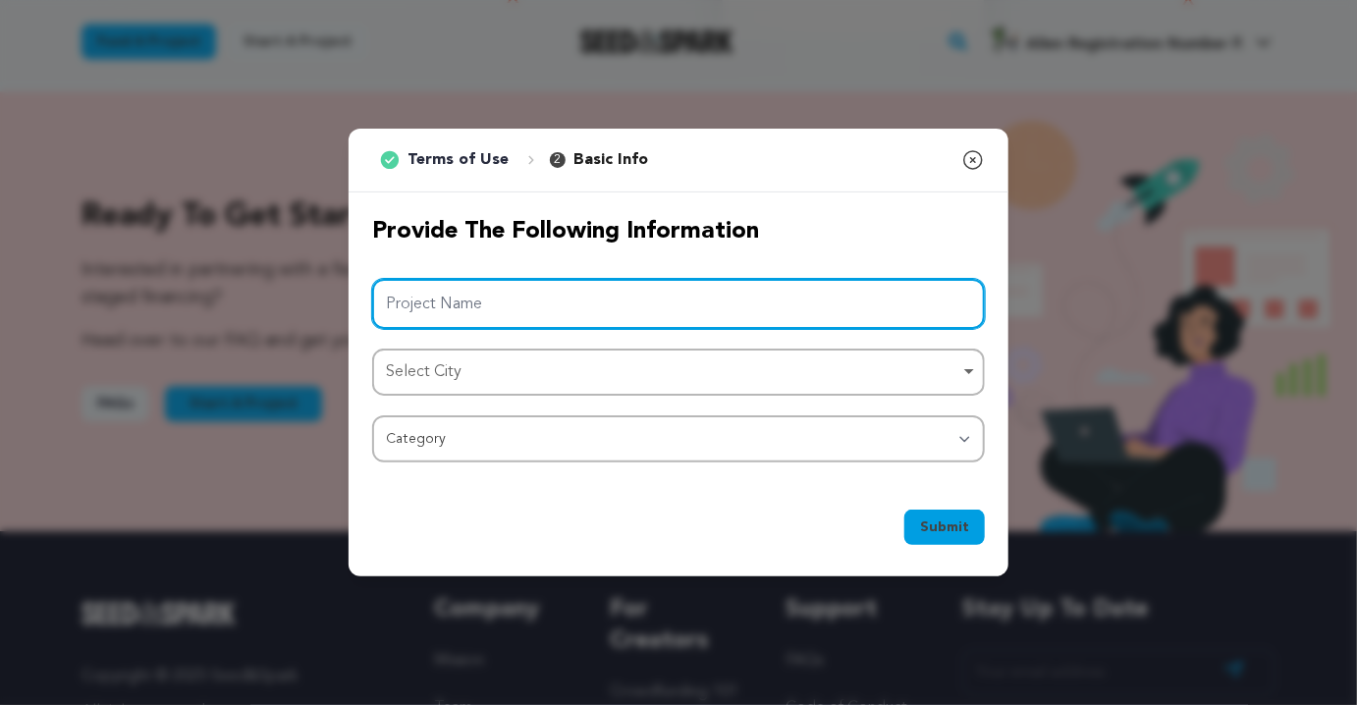
click at [444, 308] on input "Project Name" at bounding box center [678, 304] width 613 height 50
click at [502, 369] on div "Select City Remove item" at bounding box center [672, 372] width 573 height 28
type input "Alien Registration Number"
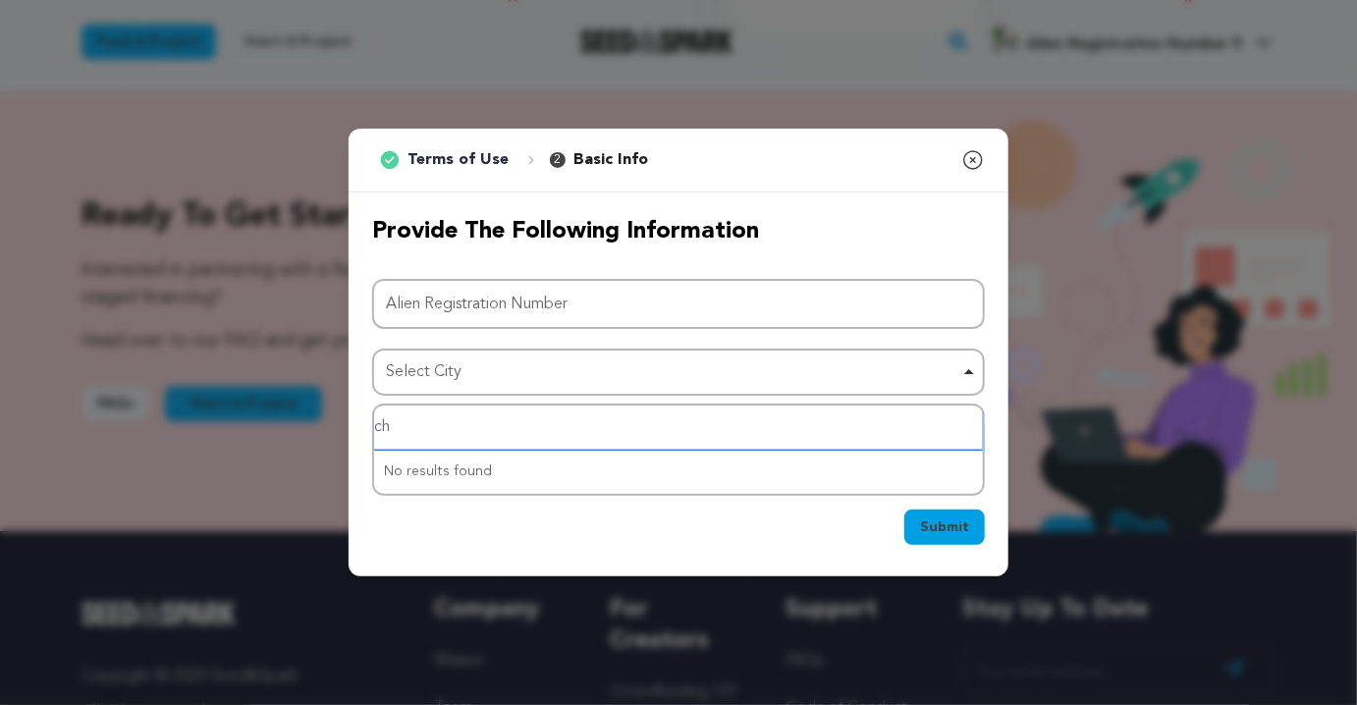
type input "chi"
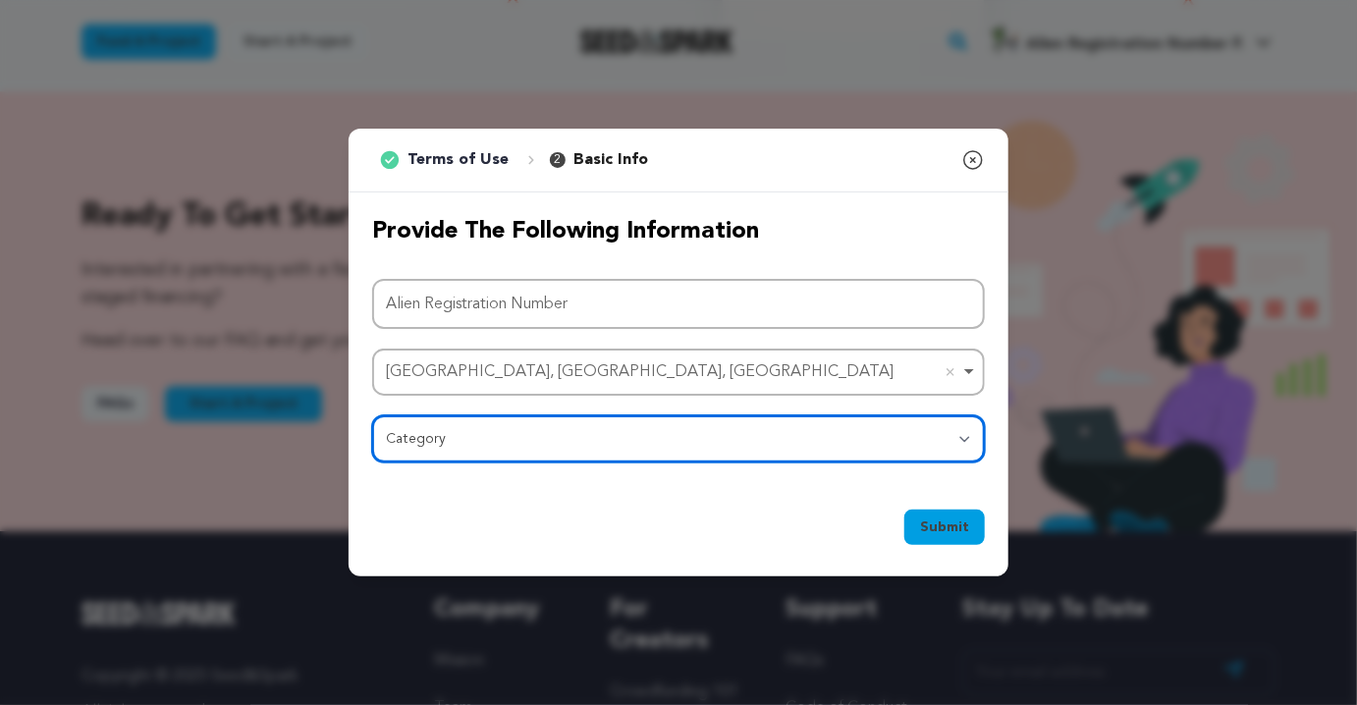
click at [454, 438] on select "Category Film Feature Film Short Series Film Festival Company Music Video VR Ex…" at bounding box center [678, 438] width 613 height 47
select select "383"
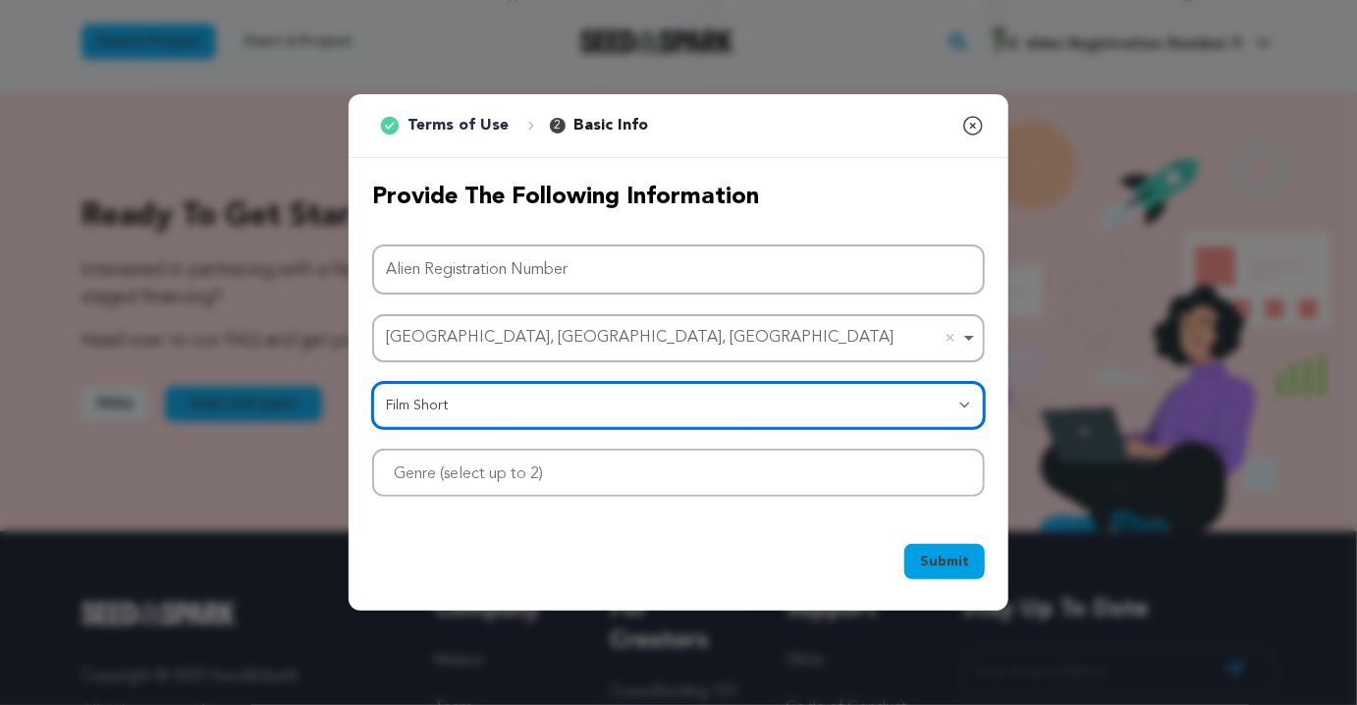
click at [504, 486] on div at bounding box center [678, 473] width 613 height 48
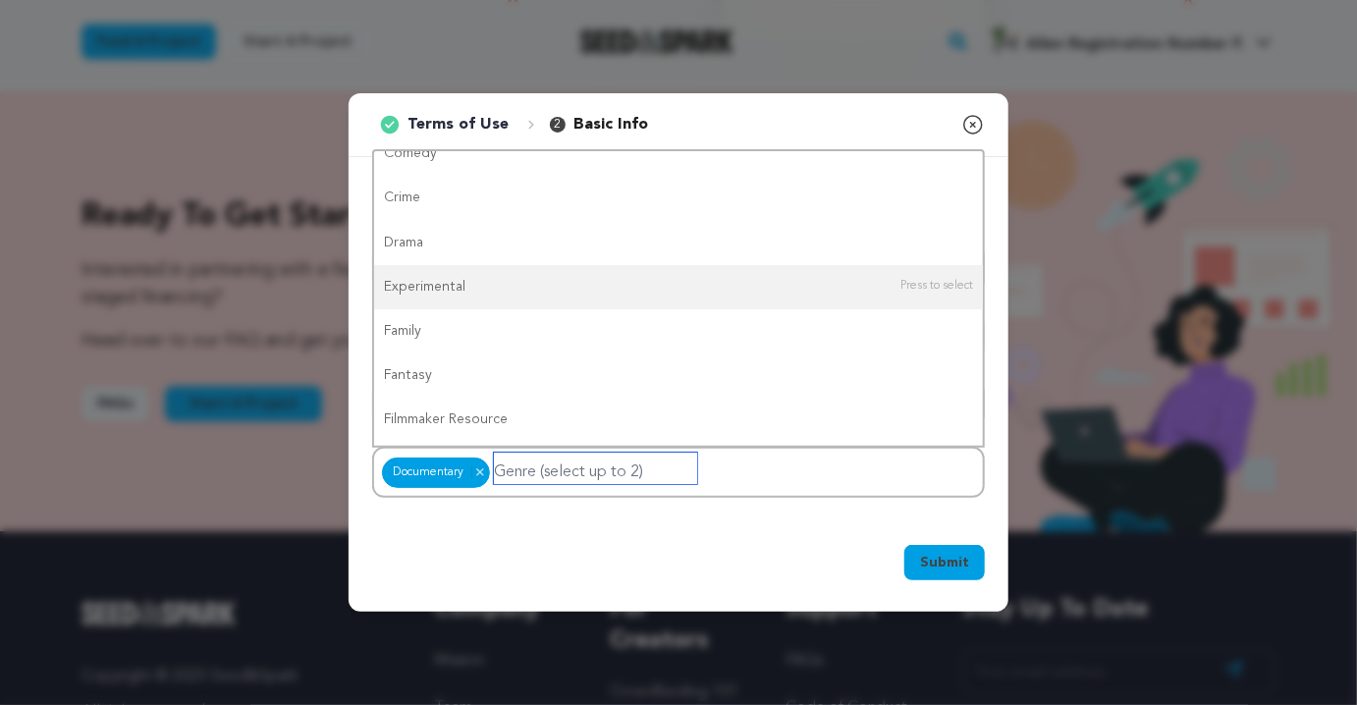
scroll to position [0, 0]
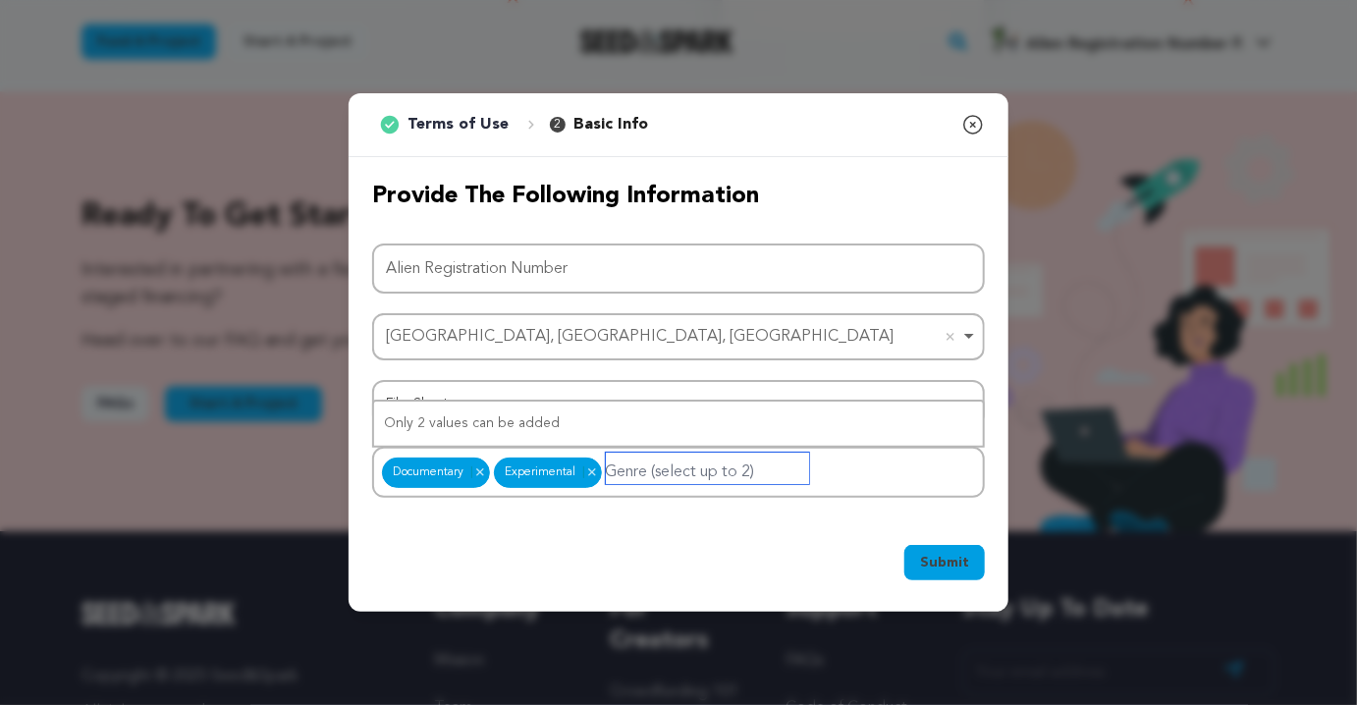
click at [666, 468] on input "Genre (select up to 2)" at bounding box center [707, 468] width 203 height 31
click at [810, 583] on div "Submit Ok, Got it" at bounding box center [678, 566] width 613 height 43
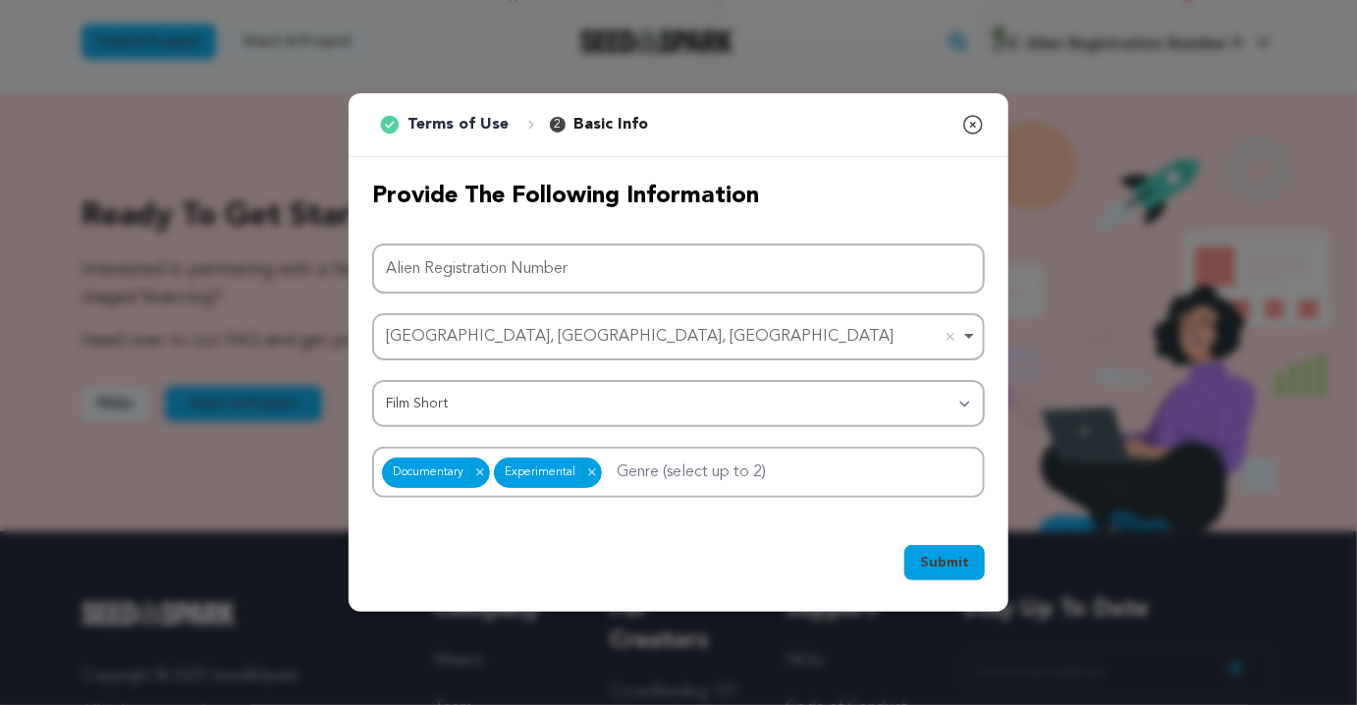
click at [945, 559] on span "Submit" at bounding box center [944, 563] width 49 height 20
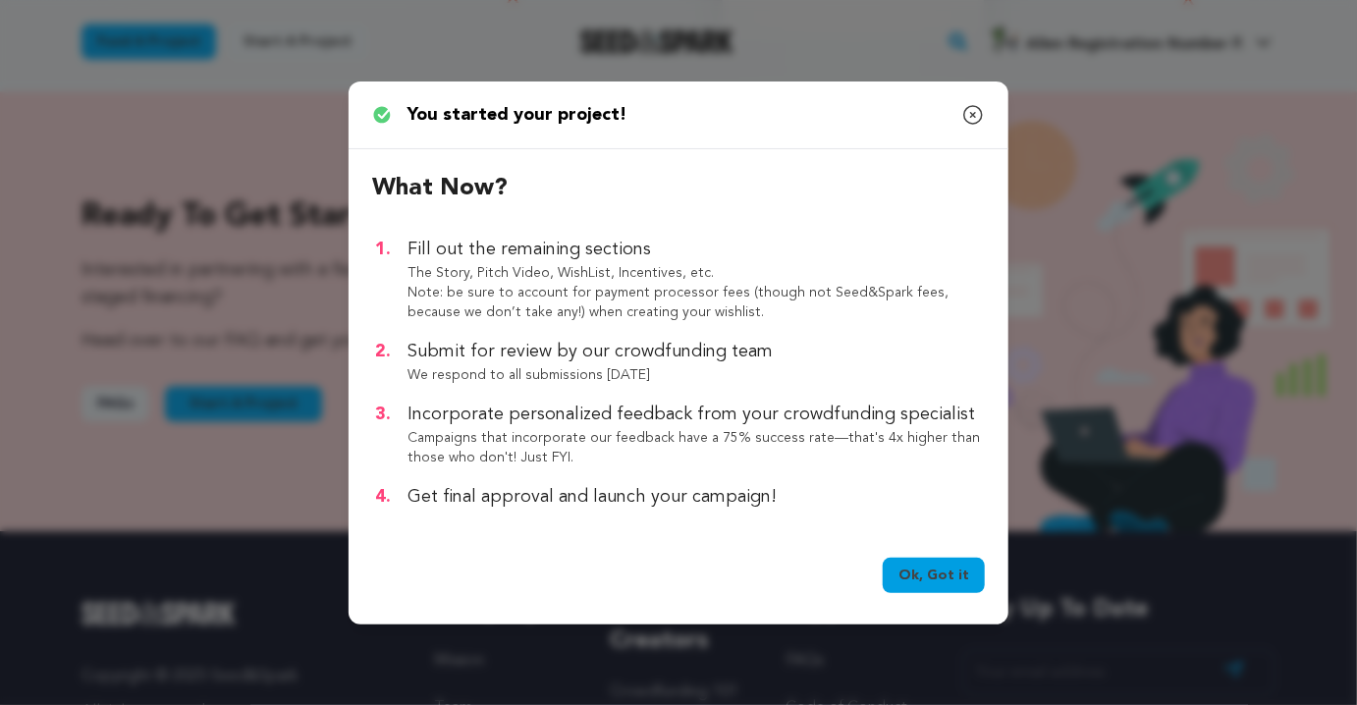
click at [933, 579] on link "Ok, Got it" at bounding box center [934, 575] width 102 height 35
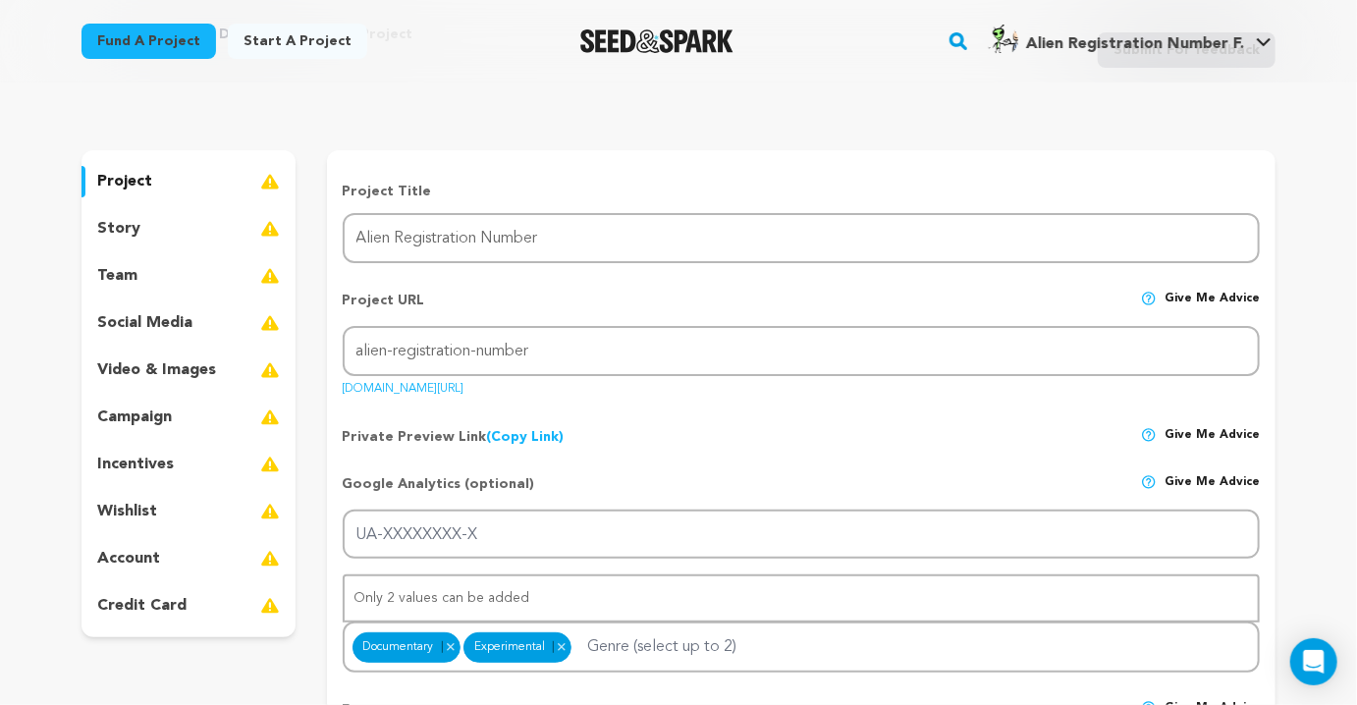
scroll to position [130, 0]
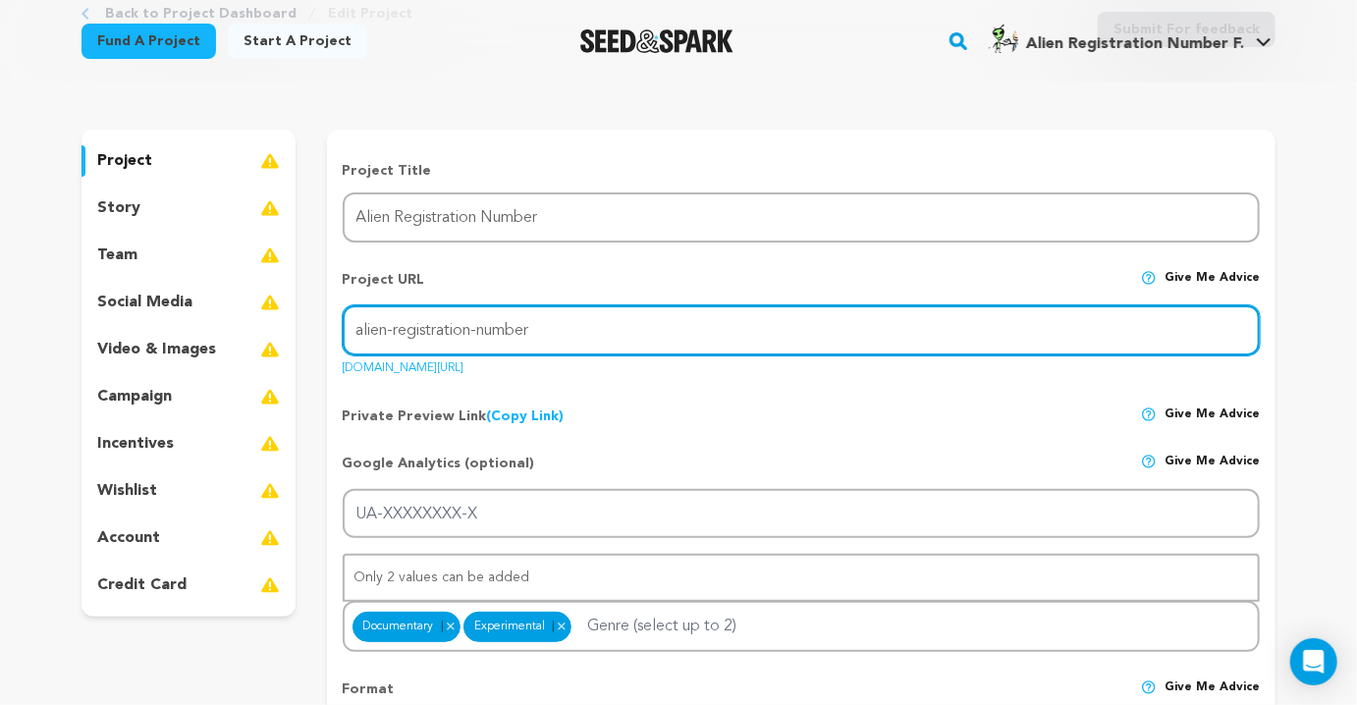
click at [540, 334] on input "alien-registration-number" at bounding box center [801, 330] width 917 height 50
type input "anumber"
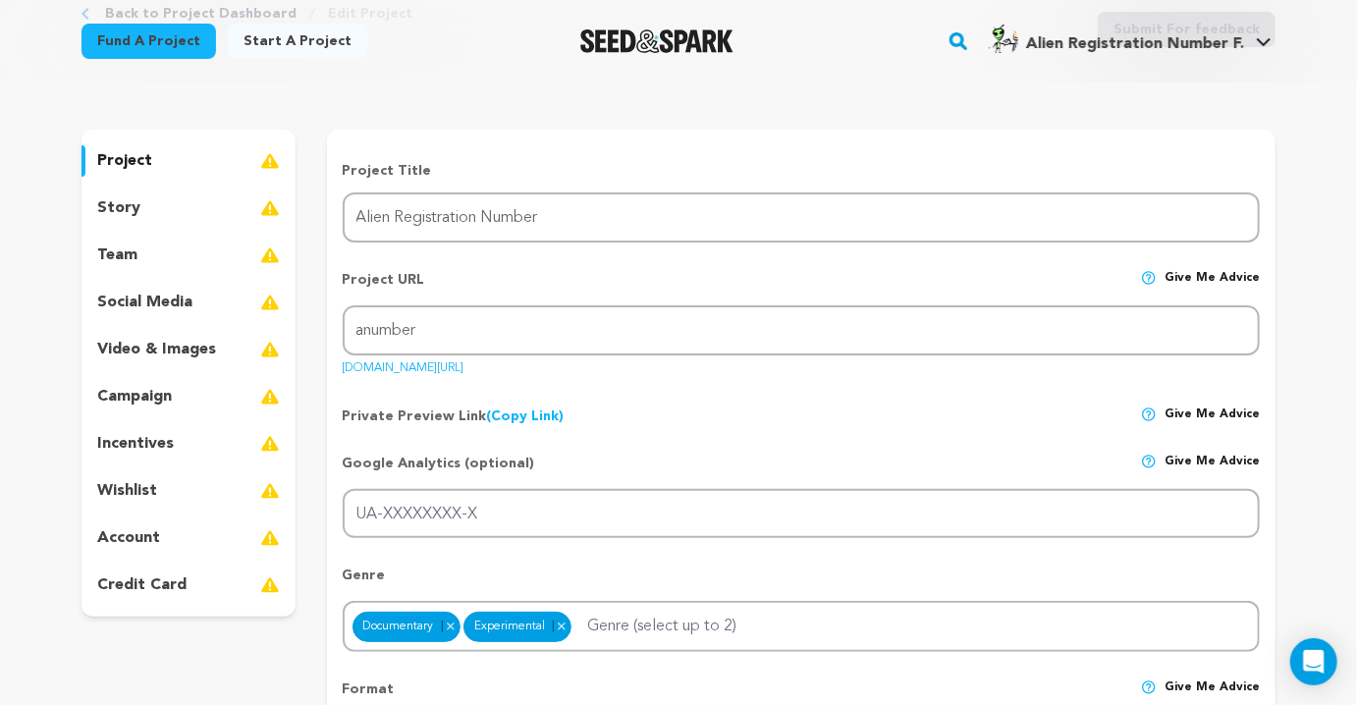
click at [795, 457] on div "Google Analytics (optional) Give me advice" at bounding box center [801, 471] width 917 height 35
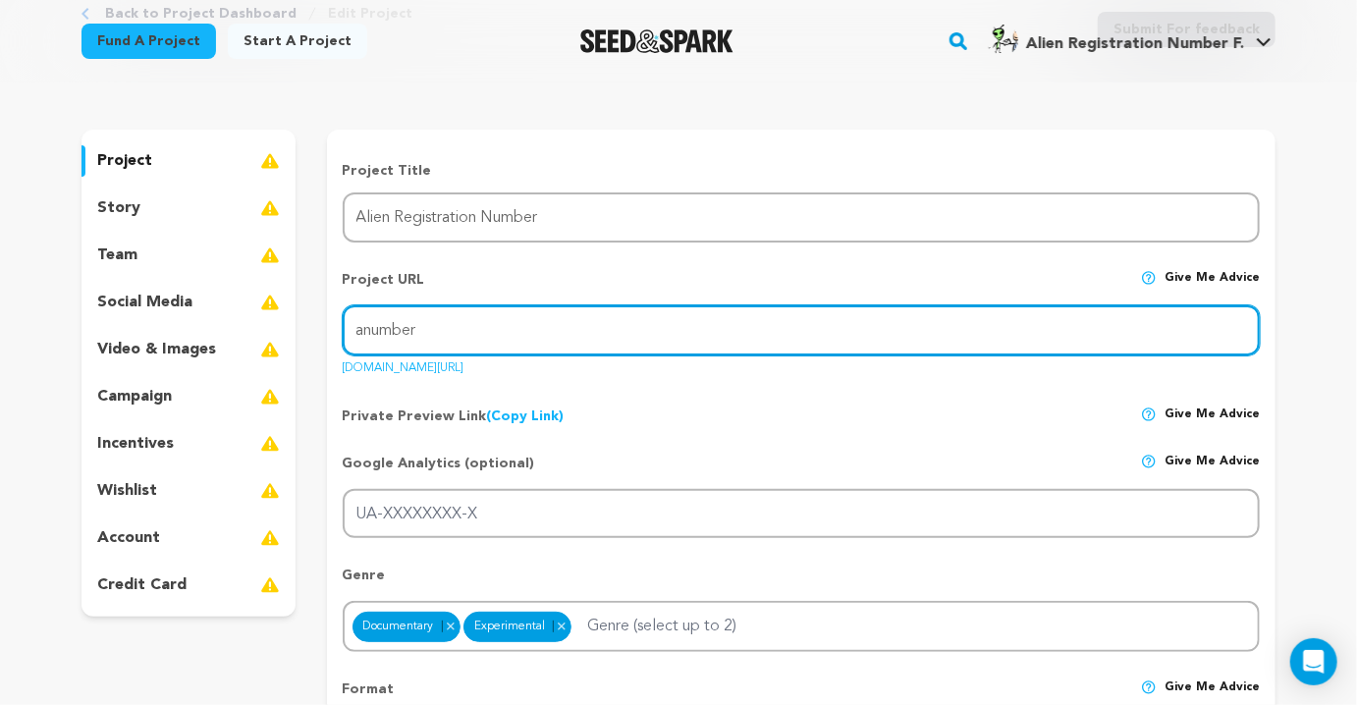
click at [437, 333] on input "anumber" at bounding box center [801, 330] width 917 height 50
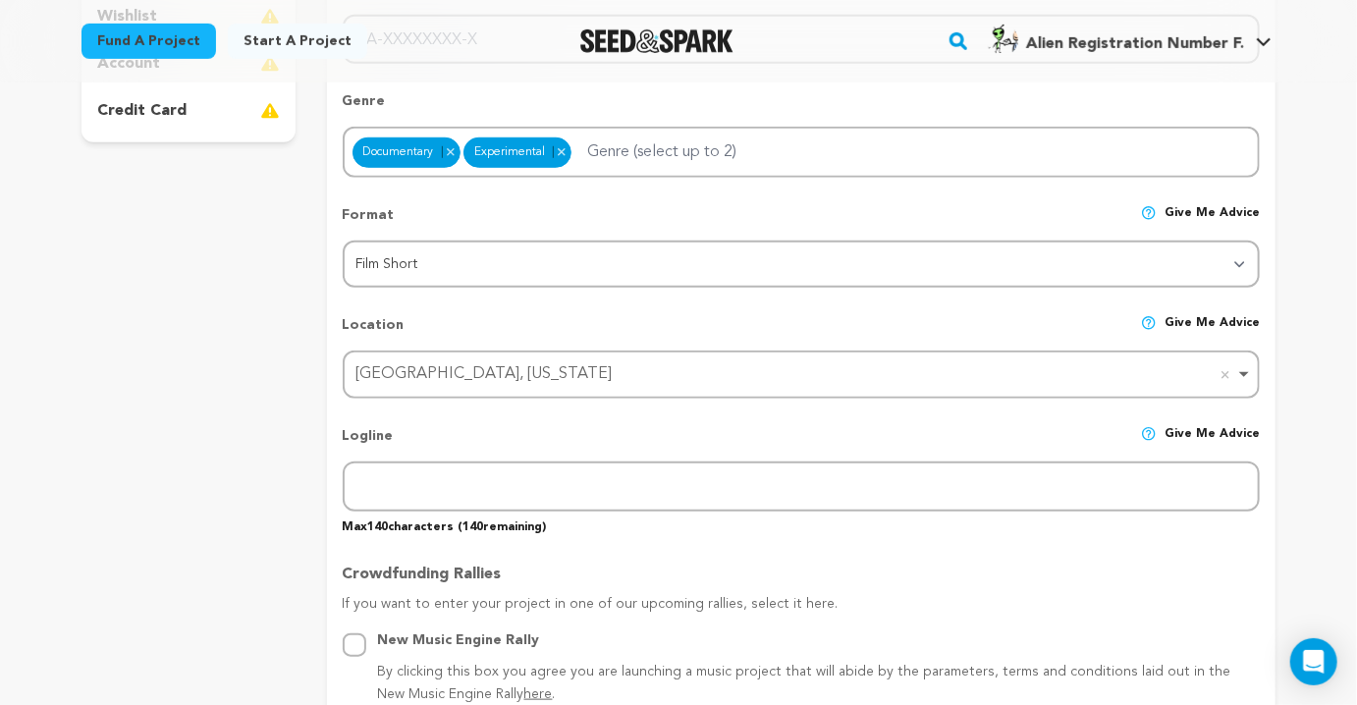
scroll to position [624, 0]
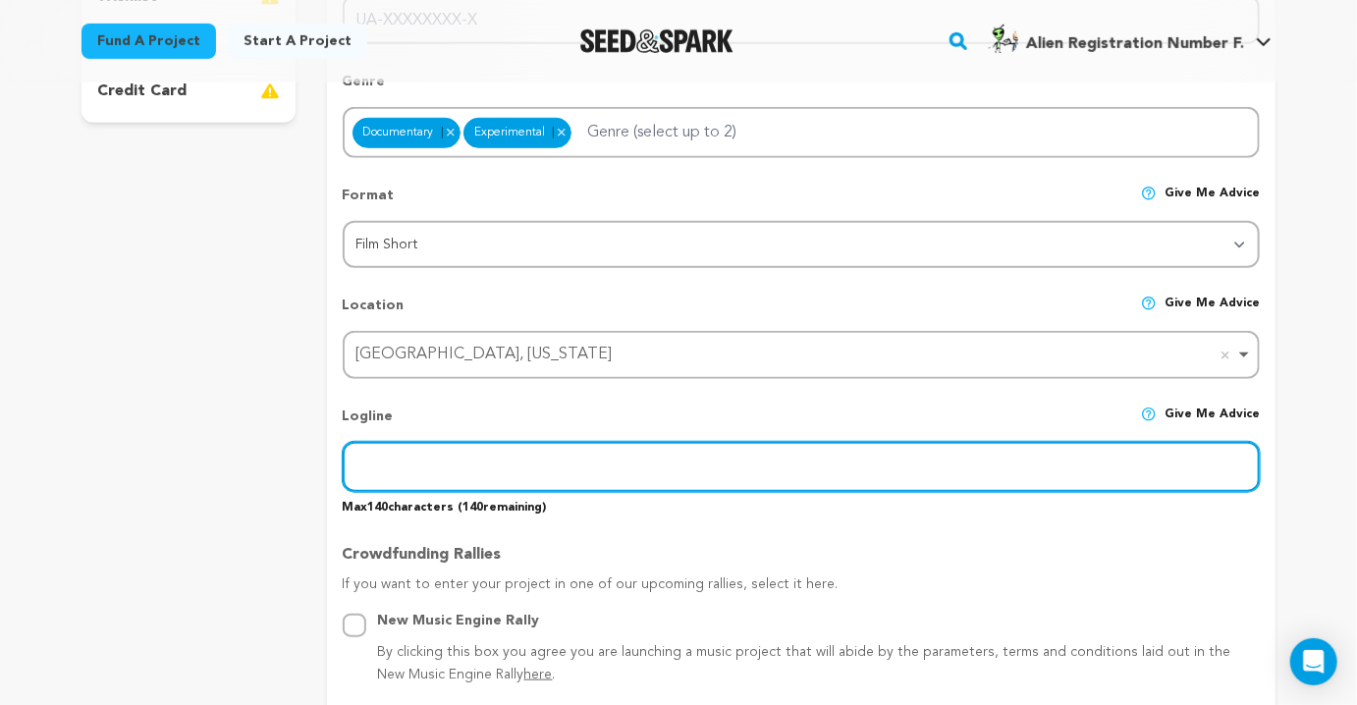
click at [515, 455] on input "text" at bounding box center [801, 467] width 917 height 50
paste input "A symphony of voices relive the day they first arrived in a new world and confr…"
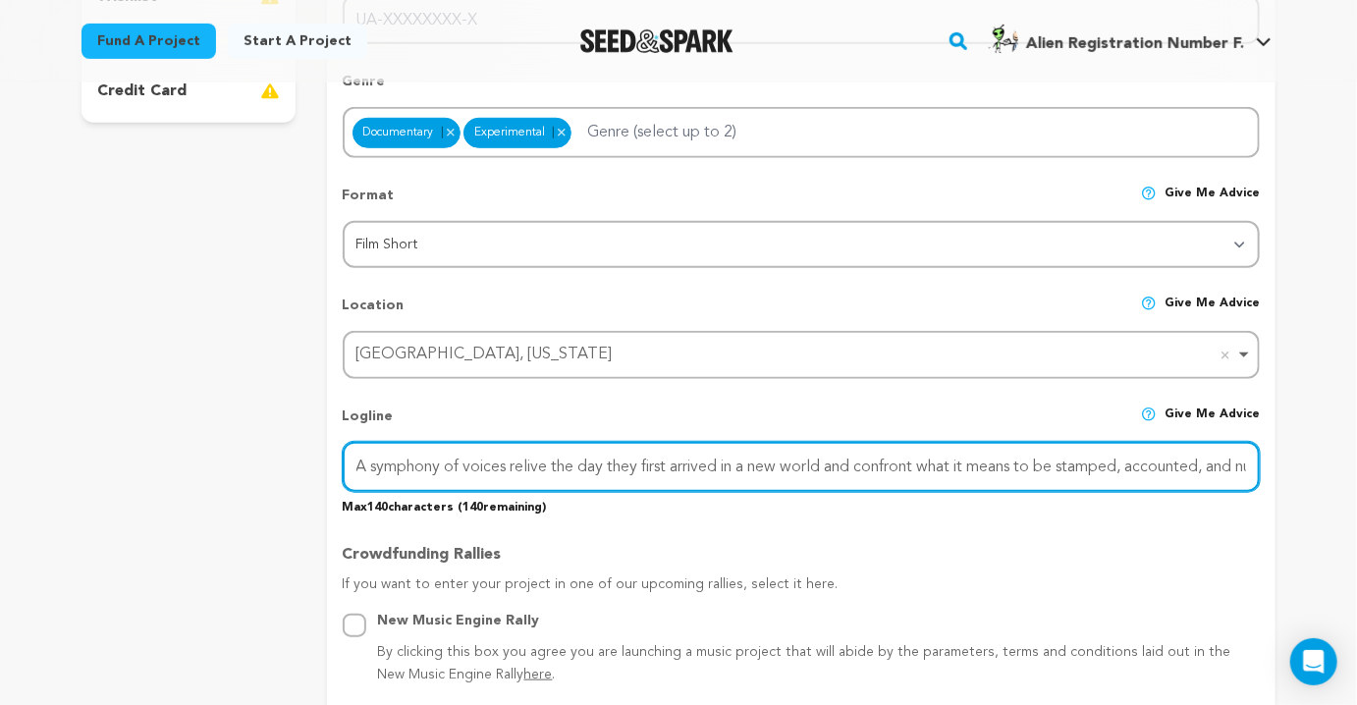
scroll to position [0, 118]
drag, startPoint x: 953, startPoint y: 466, endPoint x: 1136, endPoint y: 465, distance: 182.6
click at [1136, 465] on input "A symphony of voices relive the day they first arrived in a new world and confr…" at bounding box center [801, 467] width 917 height 50
click at [1168, 474] on input "A symphony of voices relive the day they first arrived in a new world and confr…" at bounding box center [801, 467] width 917 height 50
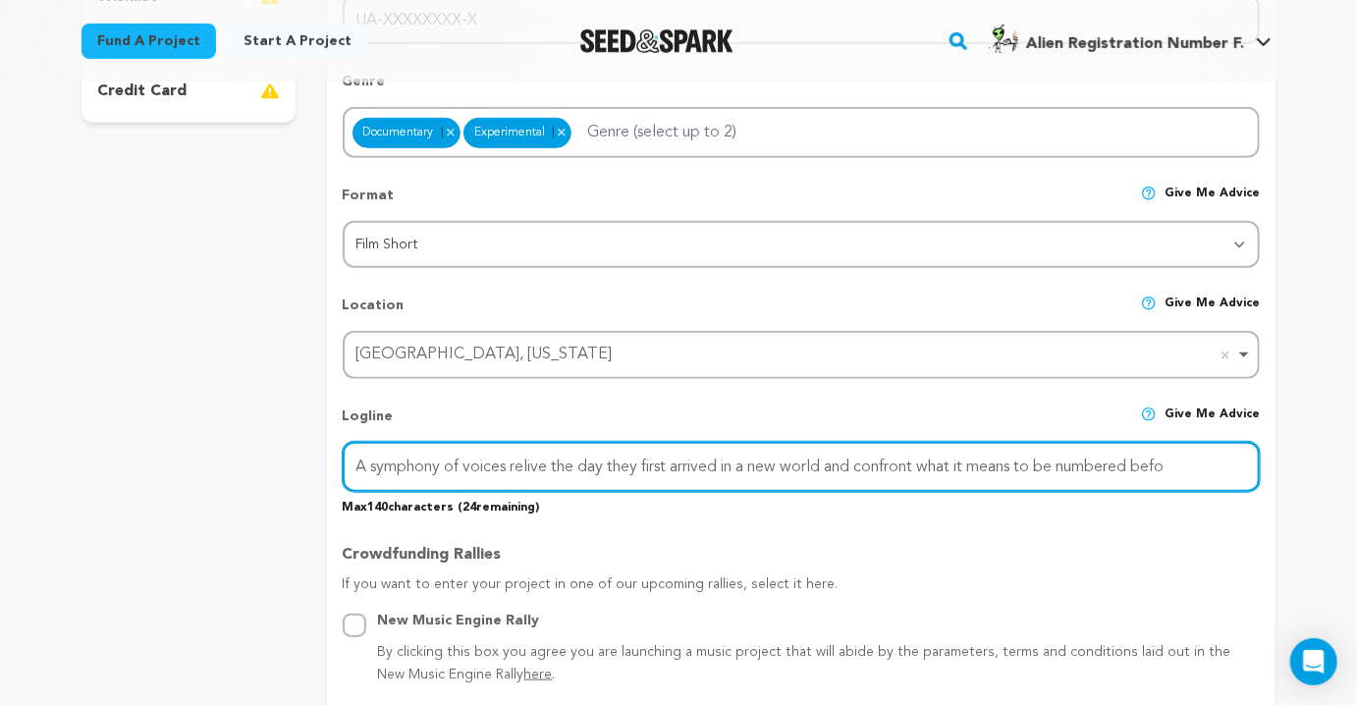
click at [1168, 474] on input "A symphony of voices relive the day they first arrived in a new world and confr…" at bounding box center [801, 467] width 917 height 50
paste input "re being seen."
type input "A symphony of voices relive the day they first arrived in a new world and confr…"
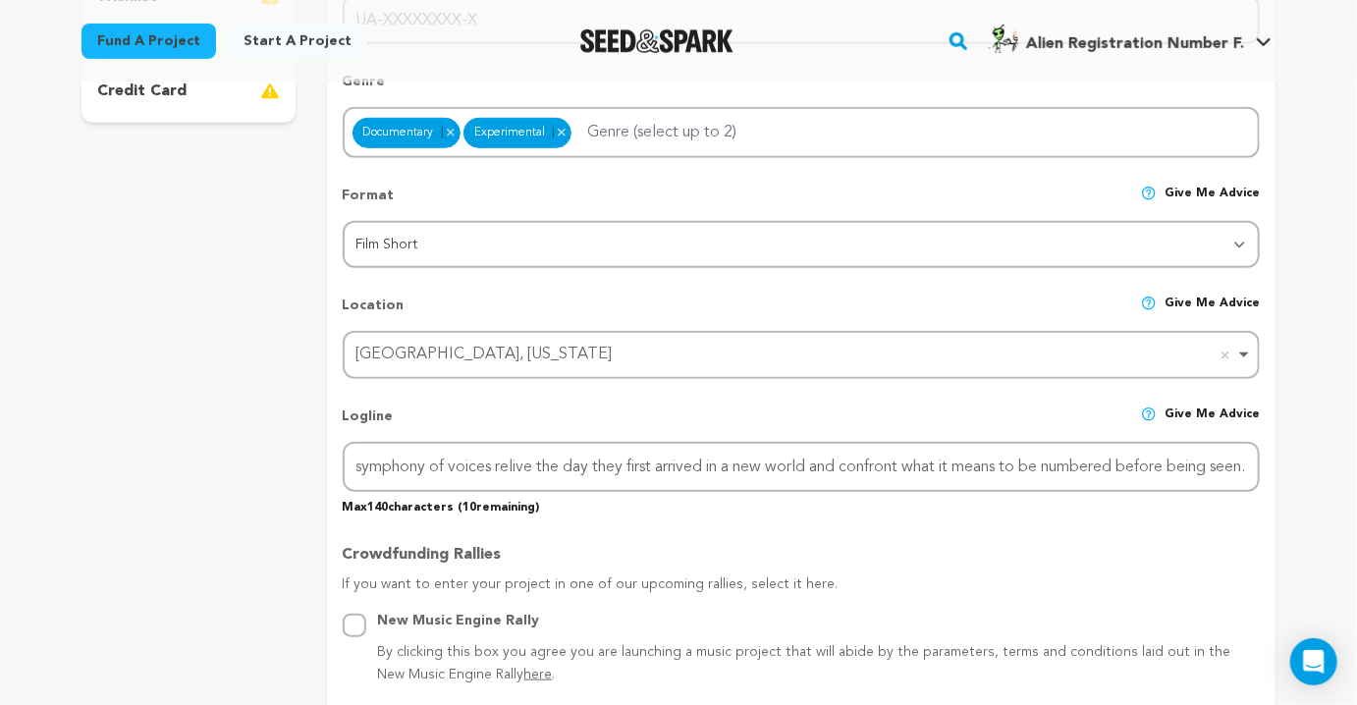
scroll to position [0, 0]
click at [1176, 596] on p "If you want to enter your project in one of our upcoming rallies, select it her…" at bounding box center [801, 591] width 917 height 35
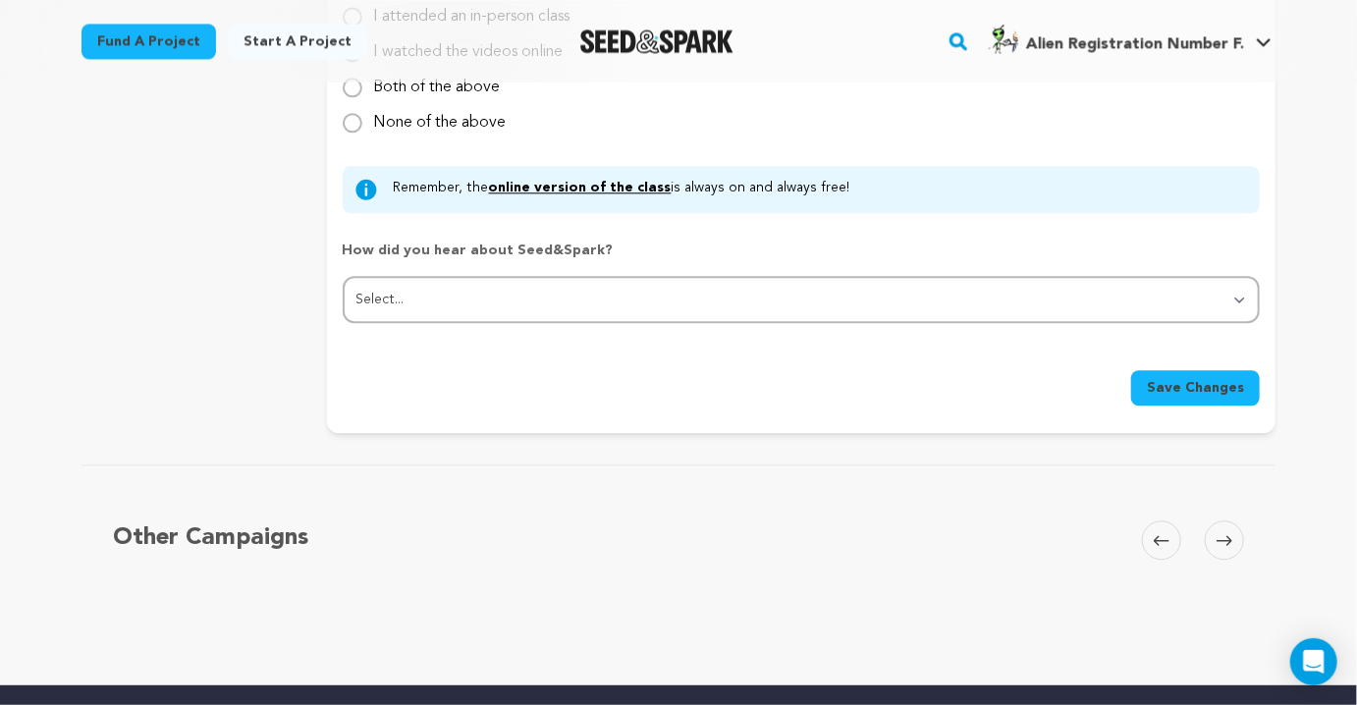
scroll to position [2122, 0]
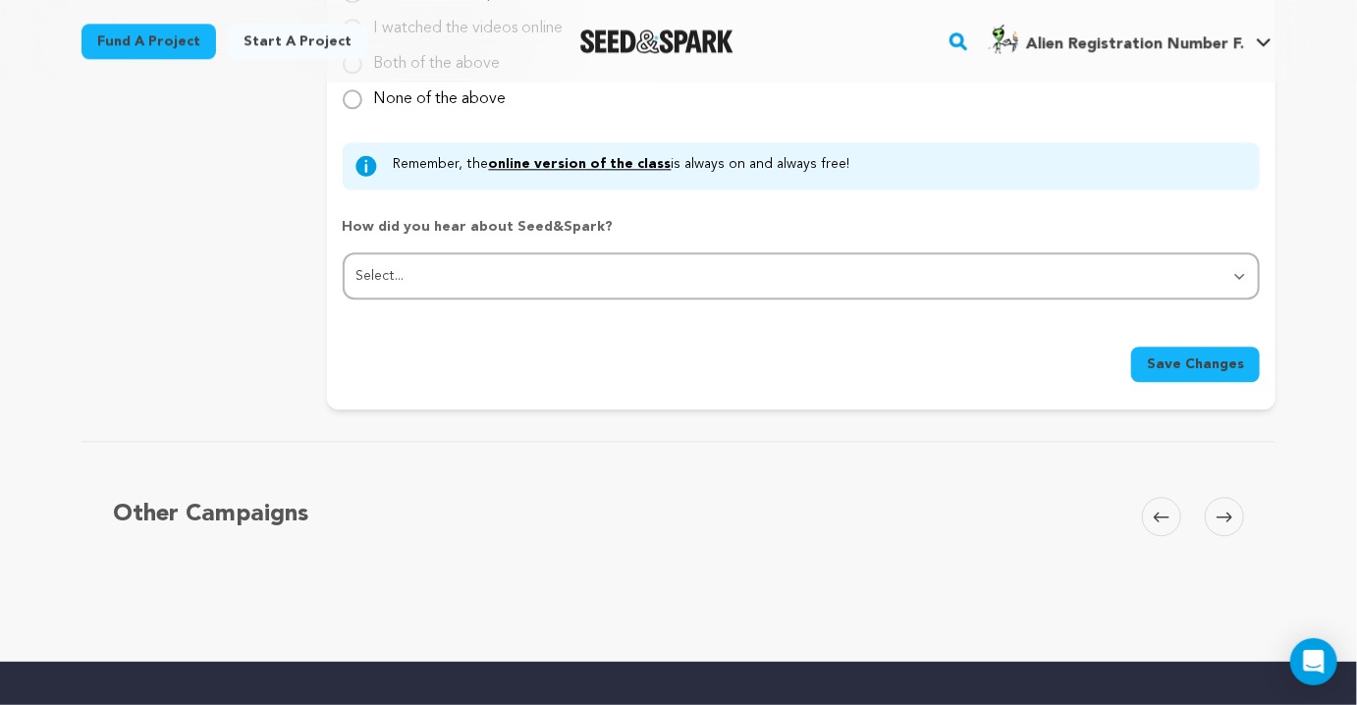
click at [1151, 364] on button "Save Changes" at bounding box center [1195, 364] width 129 height 35
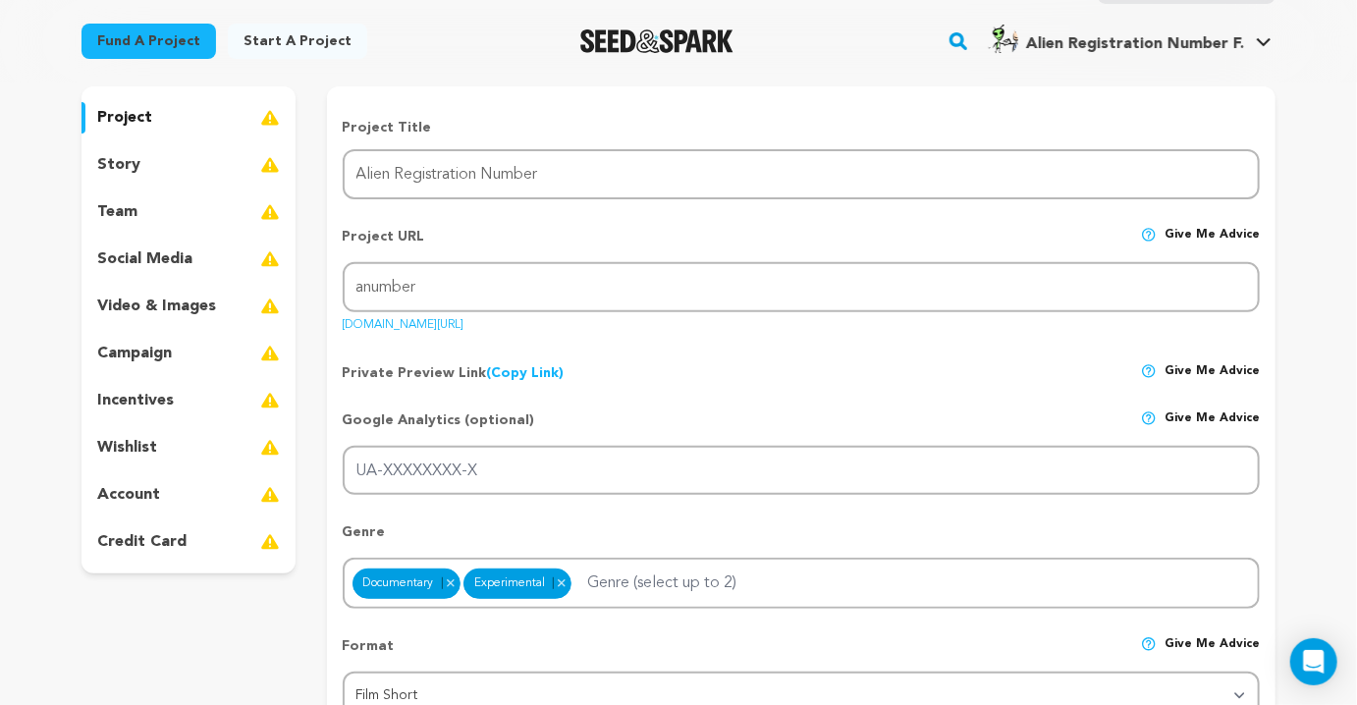
scroll to position [0, 0]
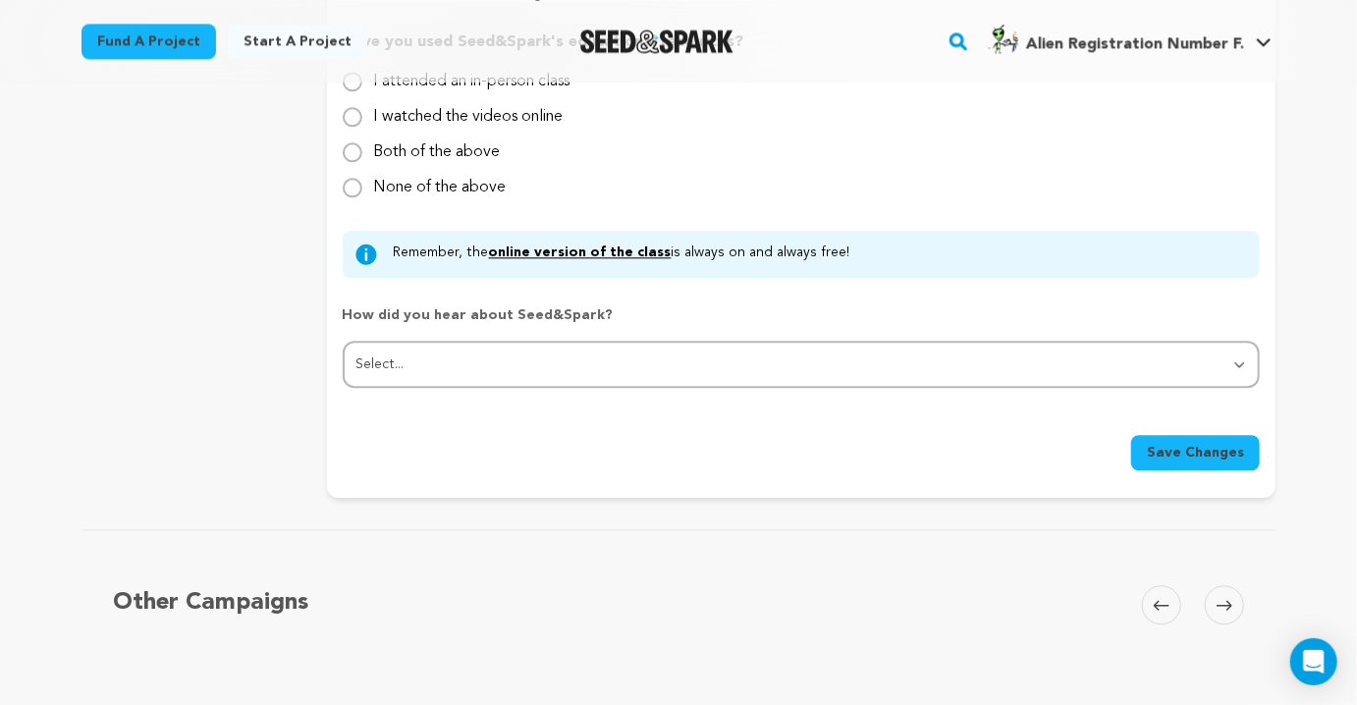
click at [1203, 465] on button "Save Changes" at bounding box center [1195, 452] width 129 height 35
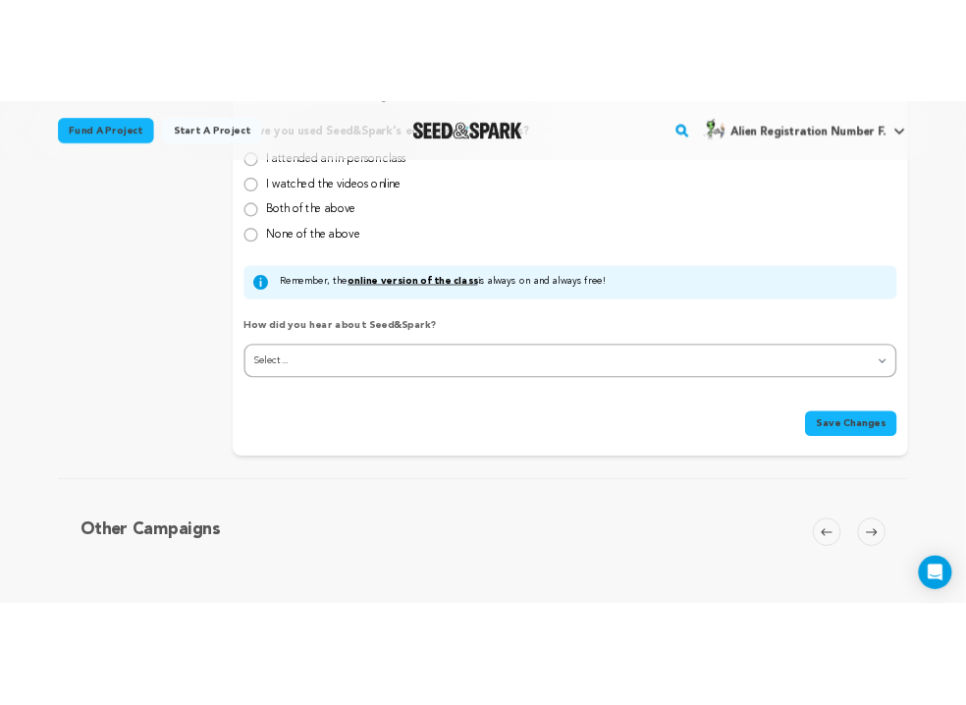
scroll to position [1456, 0]
